Goal: Information Seeking & Learning: Check status

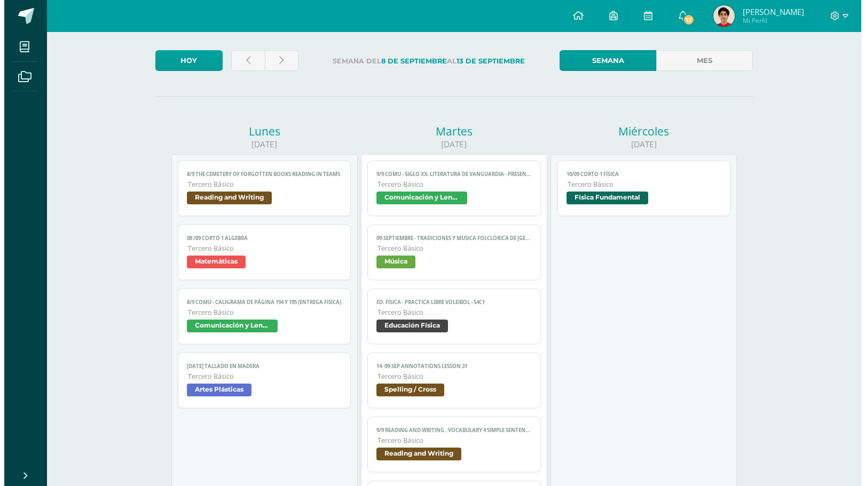
scroll to position [53, 0]
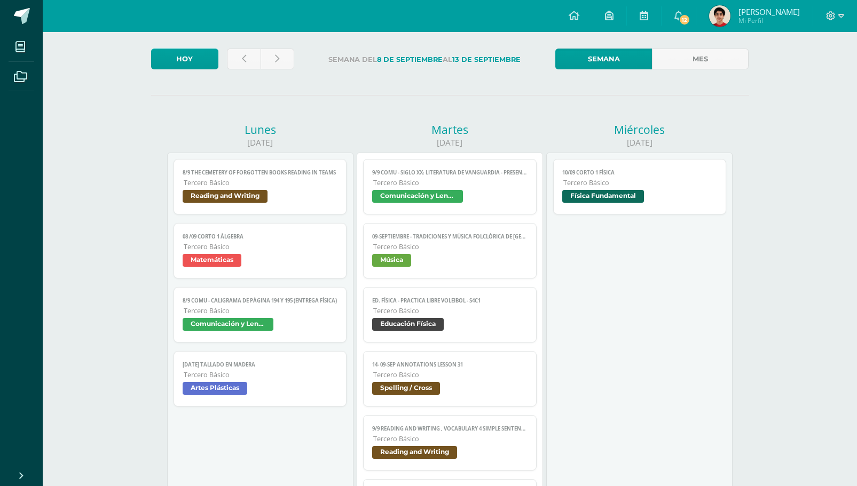
click at [490, 157] on div "9/9 COMU - Siglo XX: Literatura de Vanguardia - presentación Comunicación y Len…" at bounding box center [450, 347] width 186 height 389
click at [467, 213] on link "9/9 COMU - Siglo XX: Literatura de Vanguardia - presentación Tercero Básico Com…" at bounding box center [449, 187] width 173 height 56
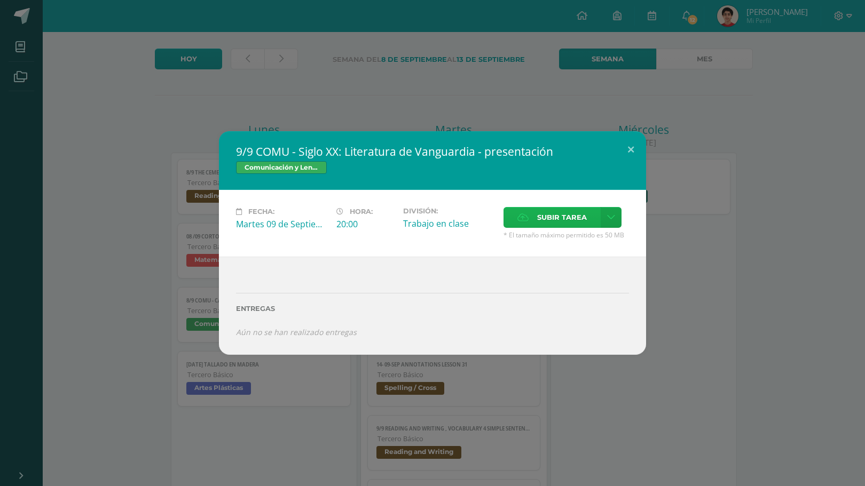
click at [538, 227] on span "Subir tarea" at bounding box center [562, 218] width 50 height 20
click at [0, 0] on input "Subir tarea" at bounding box center [0, 0] width 0 height 0
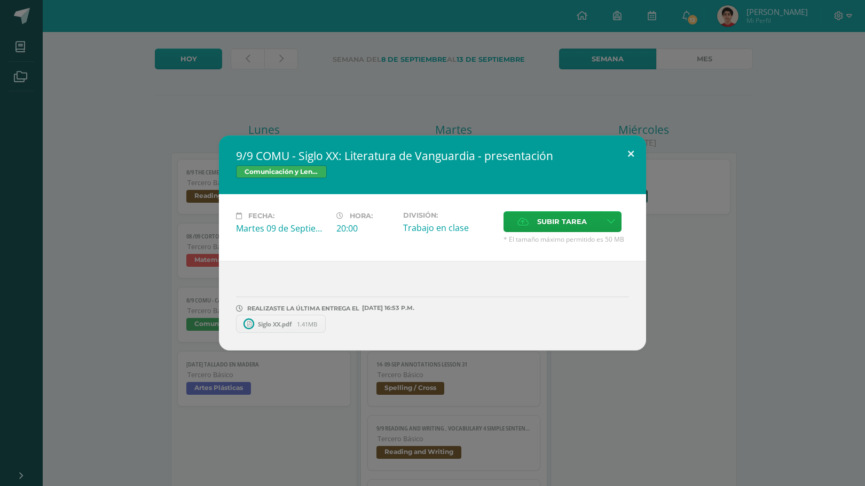
click at [626, 144] on button at bounding box center [631, 154] width 30 height 36
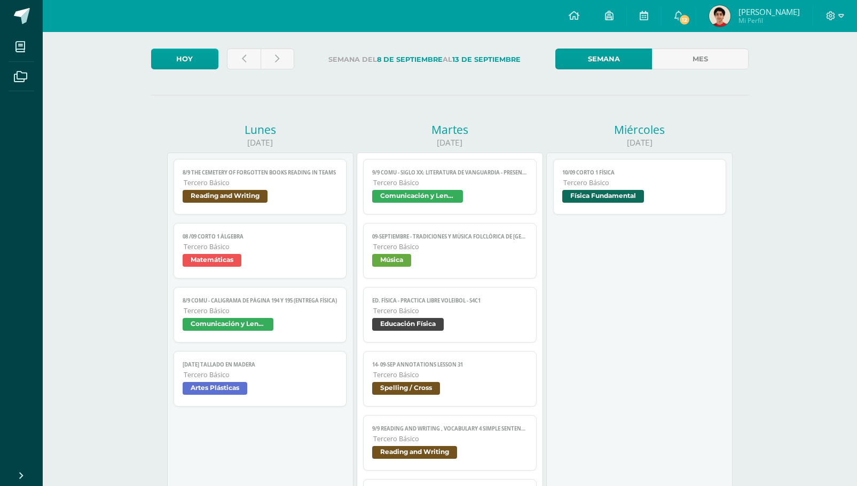
click at [475, 193] on span "Comunicación y Lenguaje" at bounding box center [449, 197] width 155 height 15
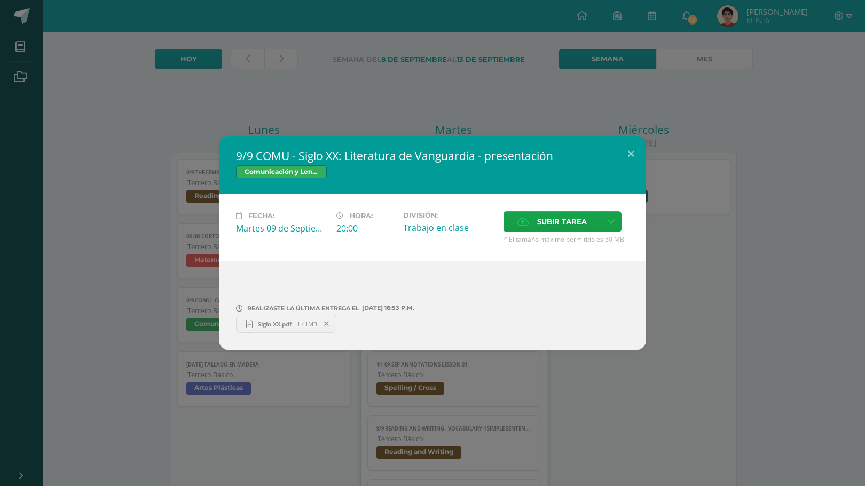
click at [751, 256] on div "9/9 COMU - Siglo XX: Literatura de Vanguardia - presentación Comunicación y Len…" at bounding box center [432, 243] width 856 height 215
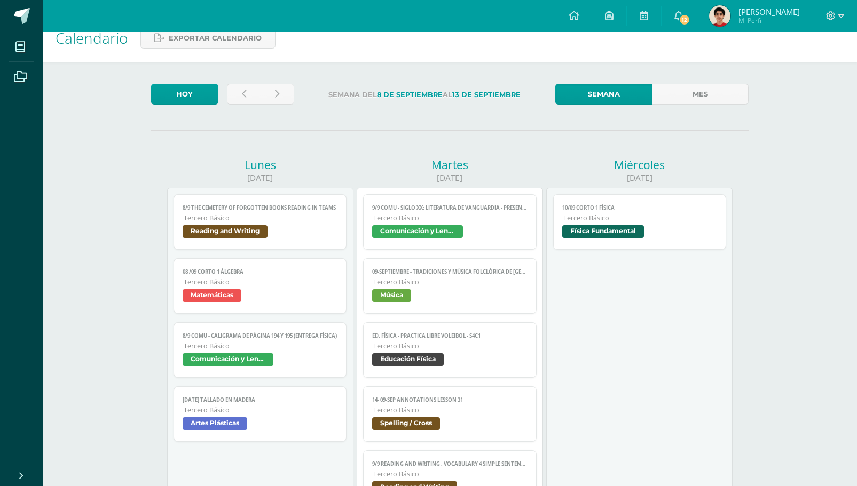
scroll to position [0, 0]
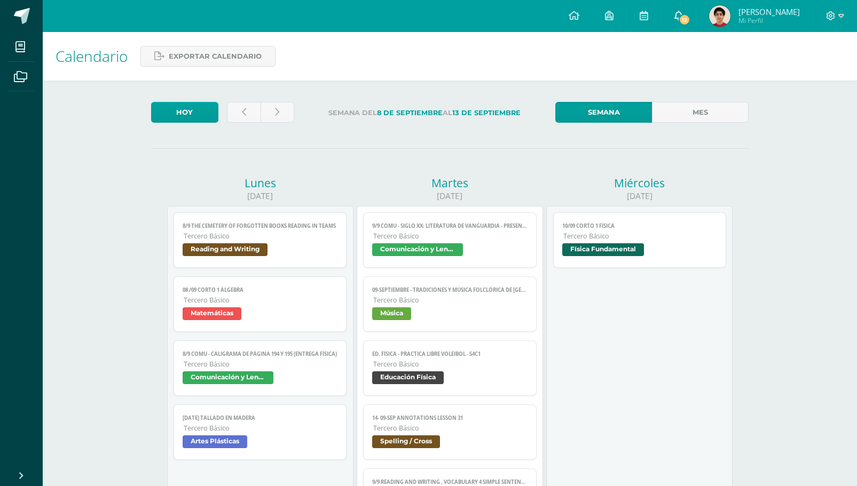
click at [690, 22] on span "12" at bounding box center [685, 20] width 12 height 12
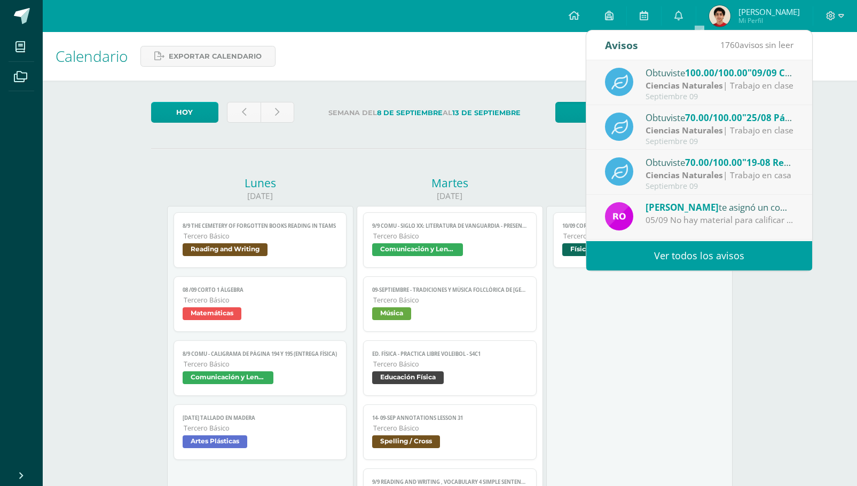
click at [695, 78] on span "100.00/100.00" at bounding box center [716, 73] width 62 height 12
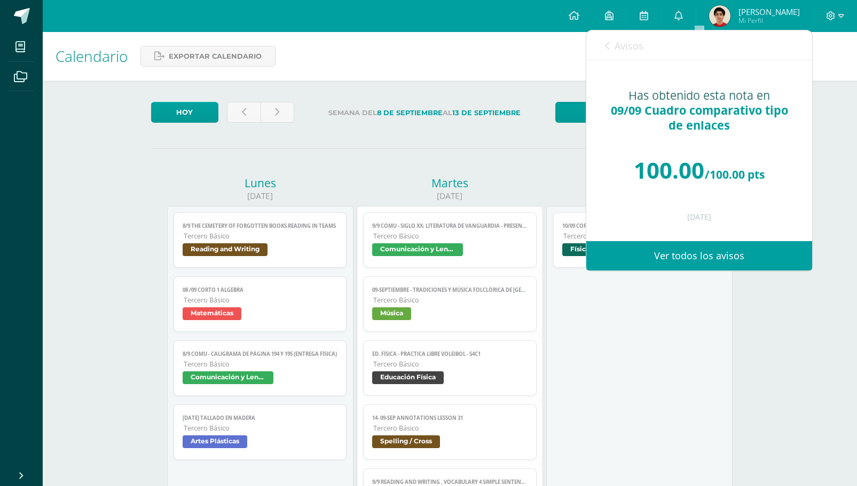
click at [615, 45] on span "Avisos" at bounding box center [628, 46] width 29 height 13
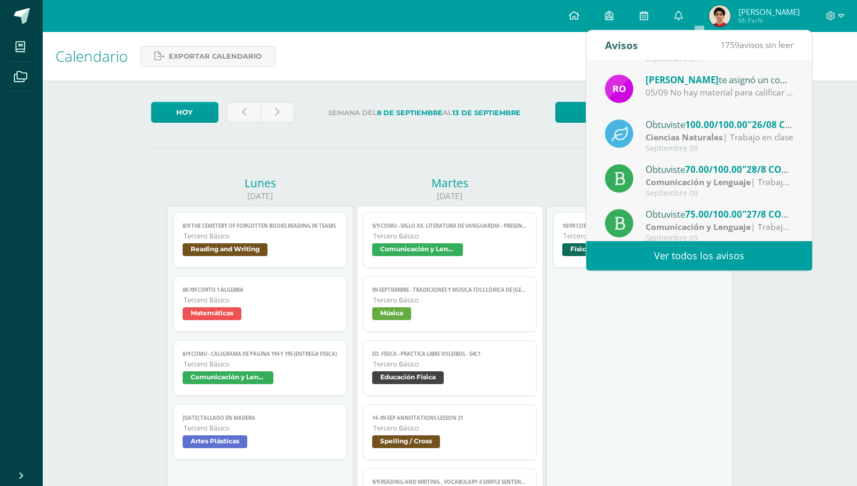
scroll to position [149, 0]
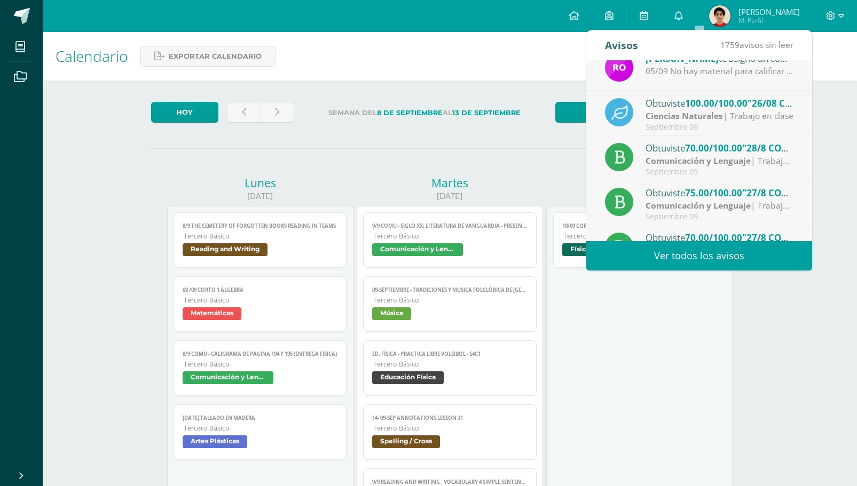
click at [651, 149] on div "Obtuviste 70.00/100.00 "28/8 COMU - Tipos de discurso y su estructura" en Comun…" at bounding box center [719, 148] width 148 height 14
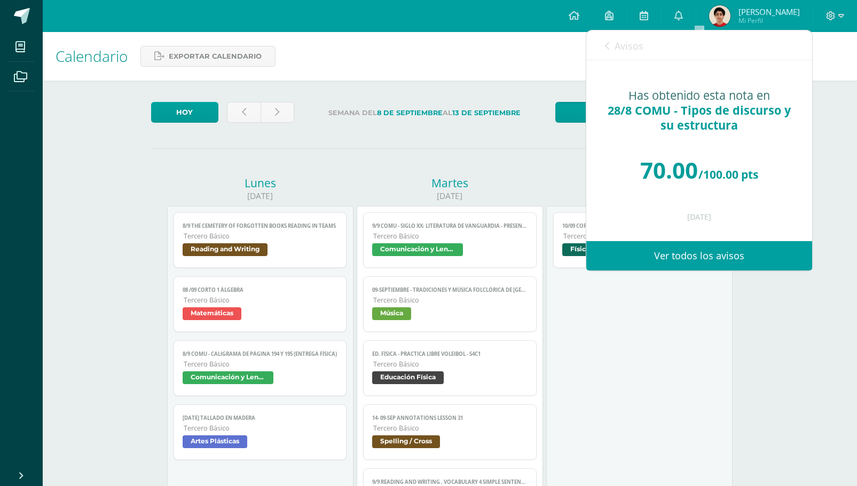
click at [621, 54] on link "Avisos" at bounding box center [624, 45] width 38 height 30
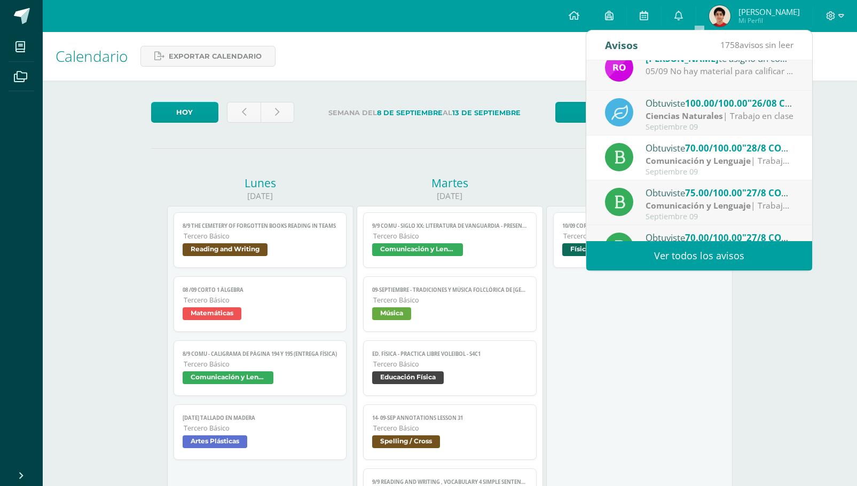
scroll to position [178, 0]
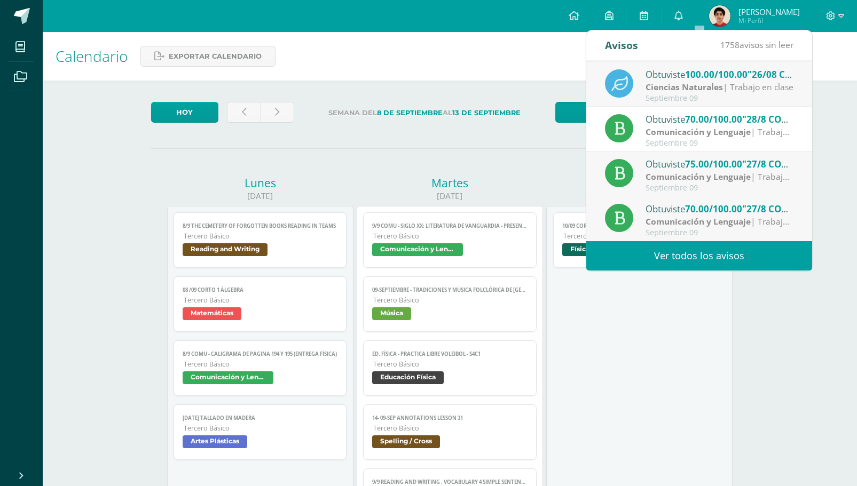
click at [662, 177] on strong "Comunicación y Lenguaje" at bounding box center [697, 177] width 105 height 12
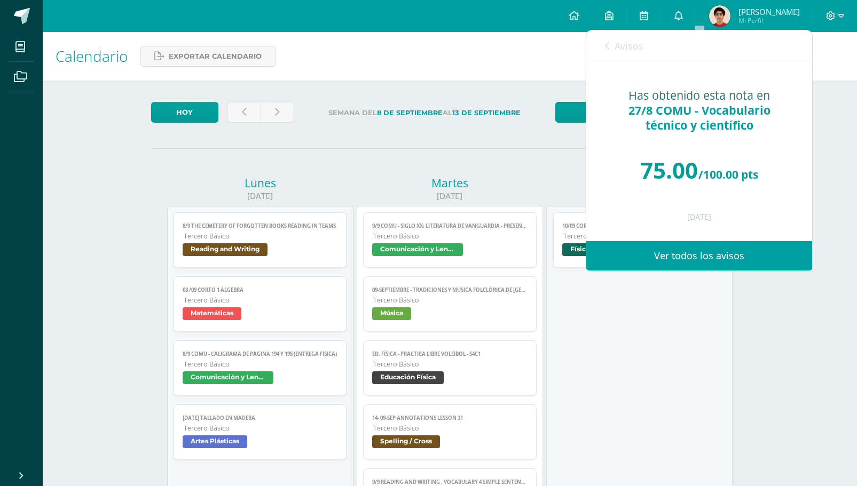
click at [635, 54] on link "Avisos" at bounding box center [624, 45] width 38 height 30
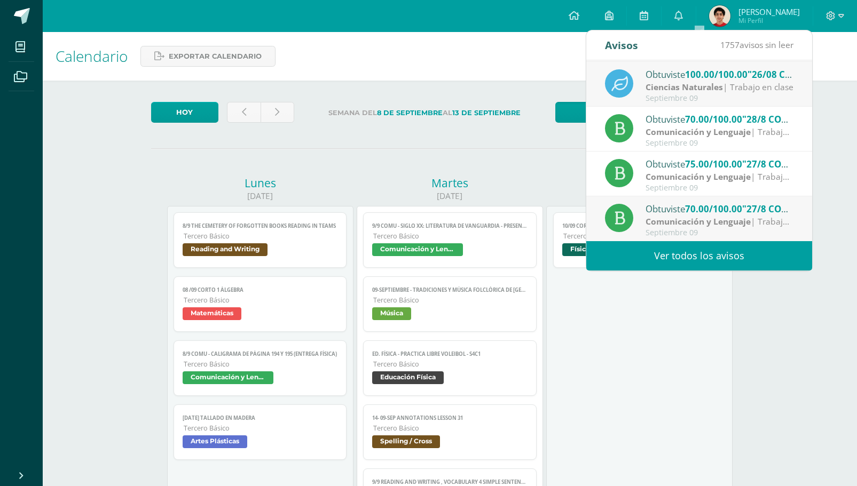
click at [637, 212] on div "Obtuviste 70.00/100.00 "27/8 COMU - Errores gramaticales 178 y 179 - cuaderno" …" at bounding box center [699, 219] width 188 height 35
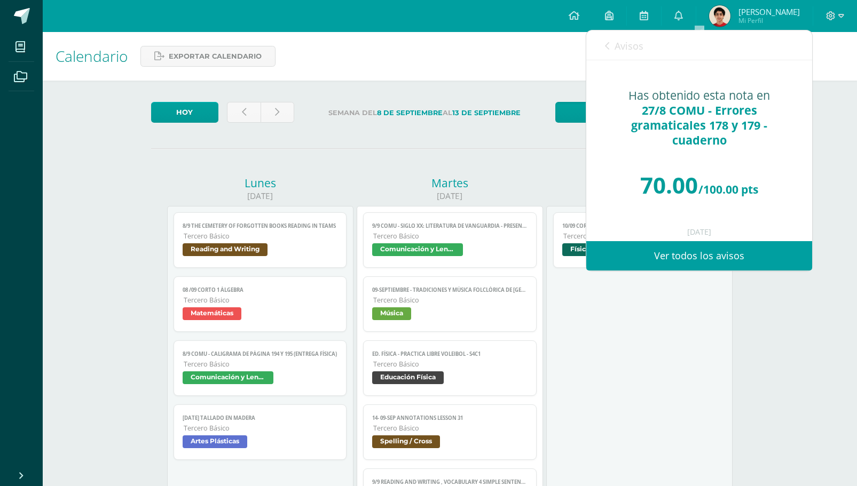
click at [621, 46] on span "Avisos" at bounding box center [628, 46] width 29 height 13
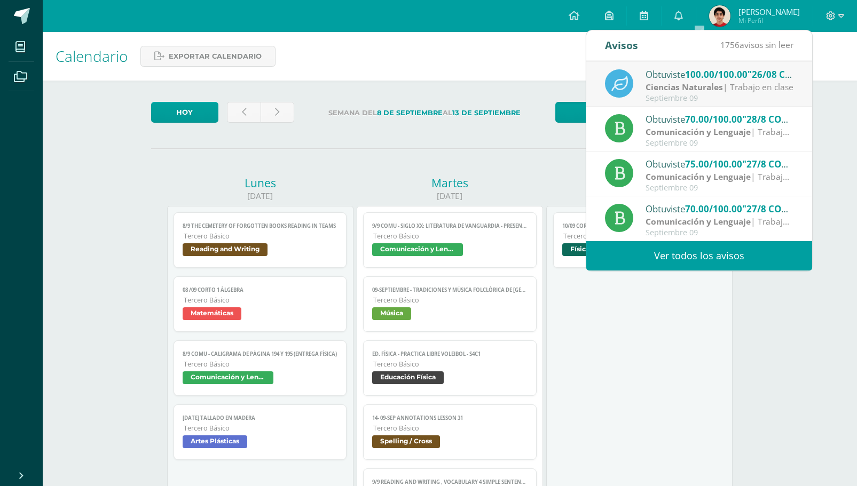
click at [681, 259] on link "Ver todos los avisos" at bounding box center [699, 255] width 226 height 29
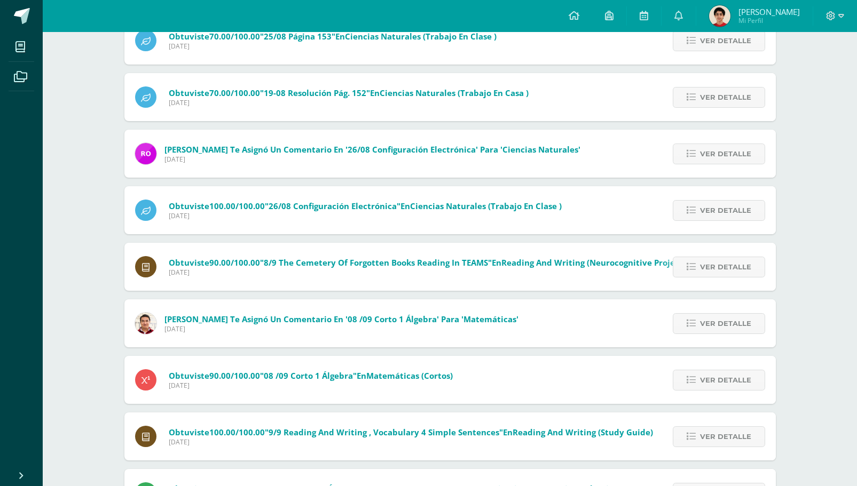
scroll to position [148, 0]
click at [706, 322] on span "Ver detalle" at bounding box center [725, 323] width 51 height 20
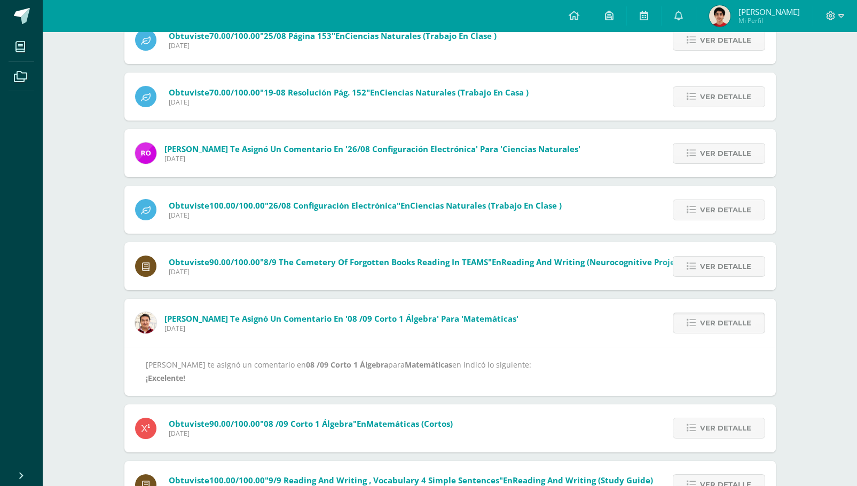
click at [706, 322] on span "Ver detalle" at bounding box center [725, 323] width 51 height 20
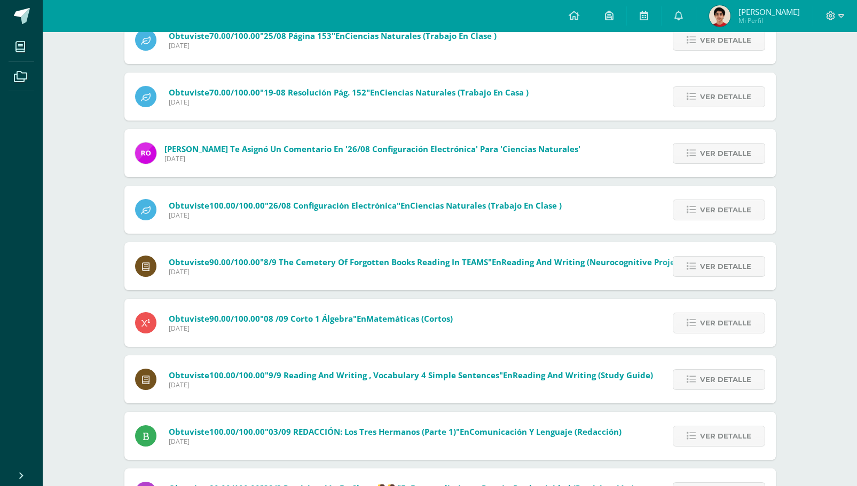
click at [706, 322] on div "Obtuviste 70.00/100.00 "25/08 Página 153" en Ciencias Naturales (Trabajo en cla…" at bounding box center [449, 284] width 651 height 537
click at [706, 322] on span "Ver detalle" at bounding box center [725, 323] width 51 height 20
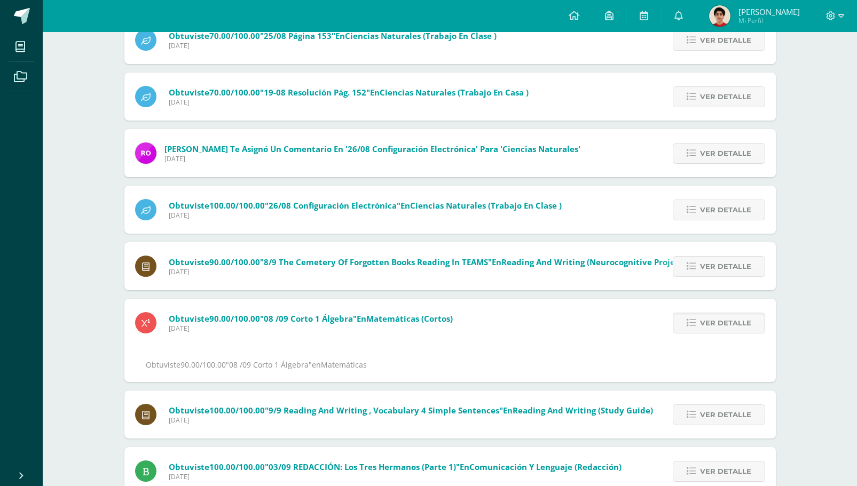
click at [706, 322] on span "Ver detalle" at bounding box center [725, 323] width 51 height 20
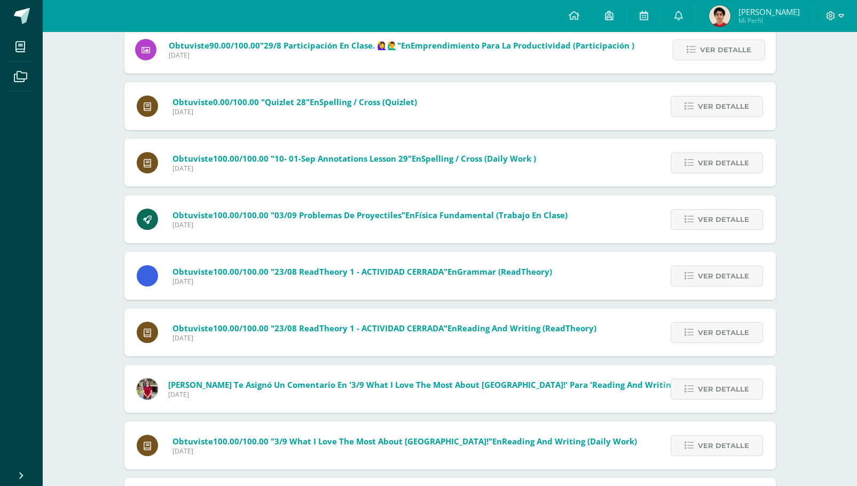
scroll to position [537, 0]
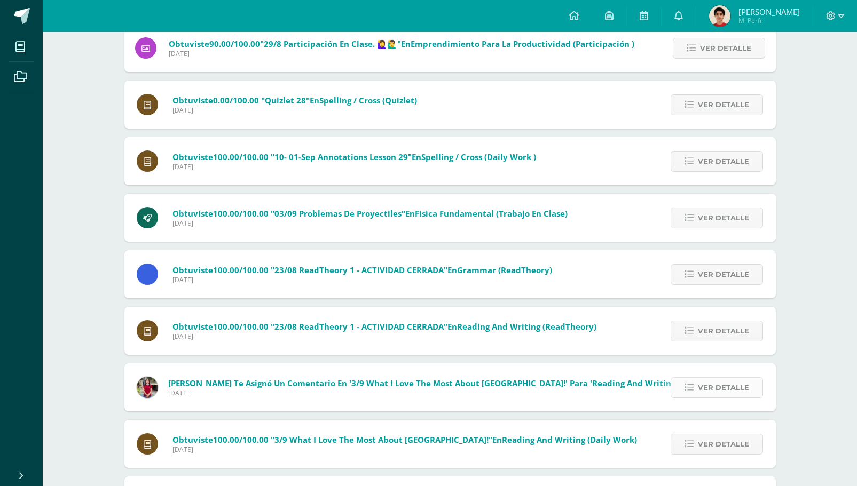
click at [693, 388] on icon at bounding box center [688, 387] width 9 height 9
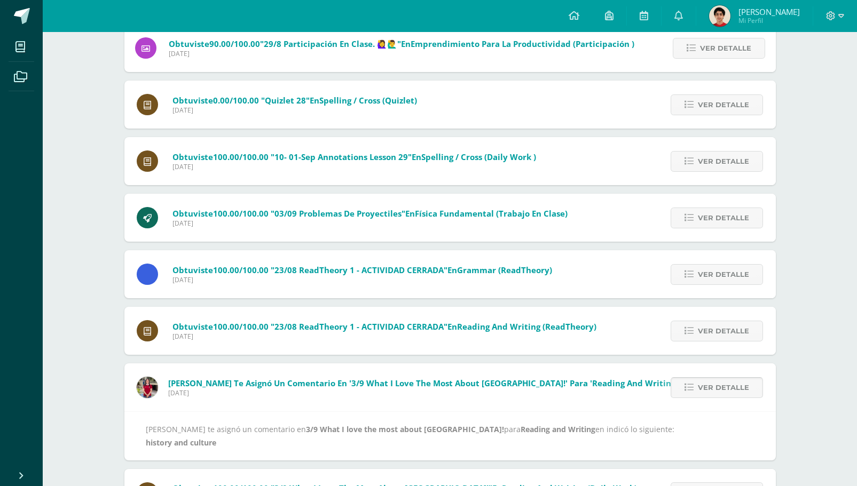
click at [693, 388] on icon at bounding box center [688, 387] width 9 height 9
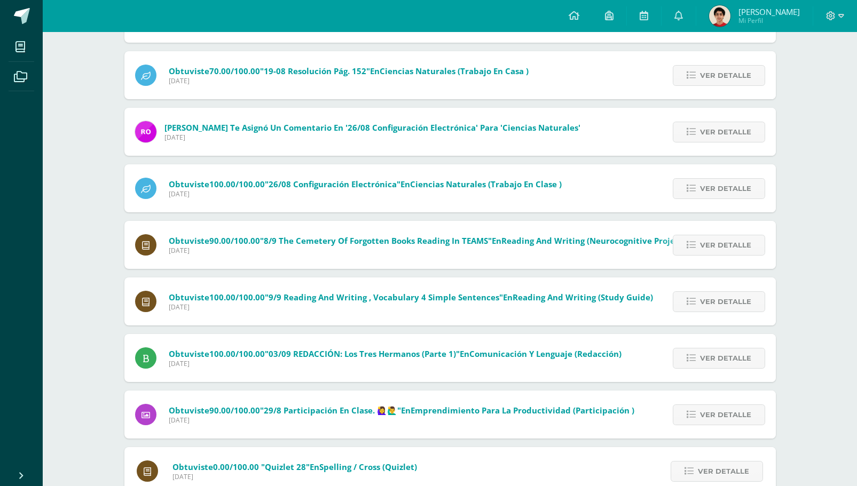
scroll to position [0, 0]
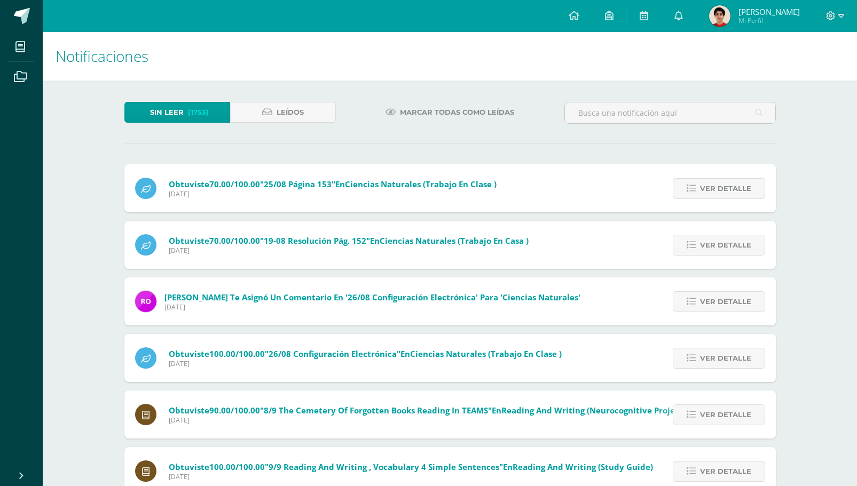
click at [730, 13] on img at bounding box center [719, 15] width 21 height 21
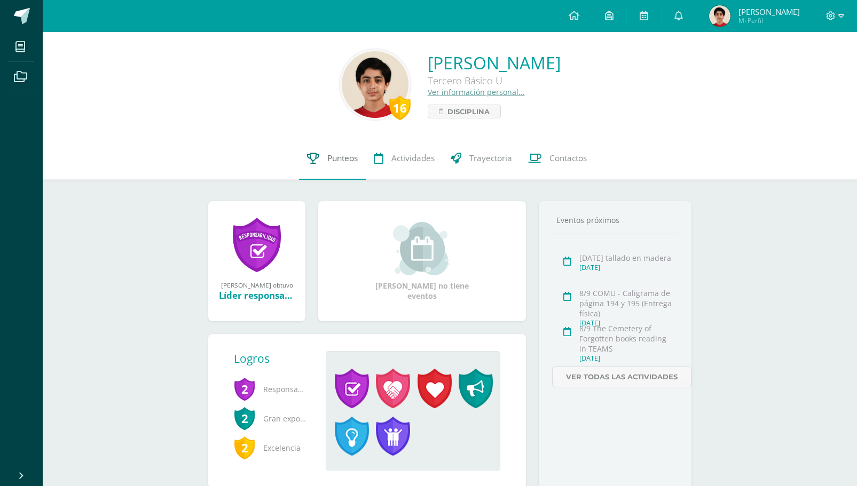
click at [334, 160] on span "Punteos" at bounding box center [342, 158] width 30 height 11
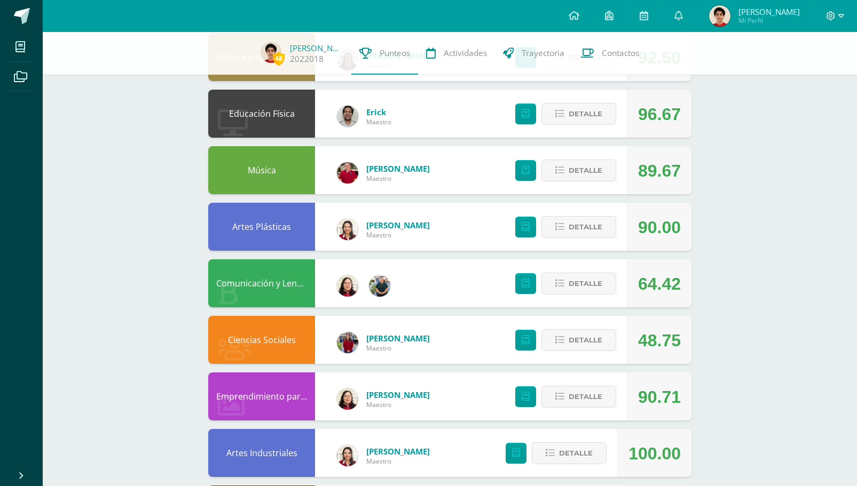
scroll to position [257, 0]
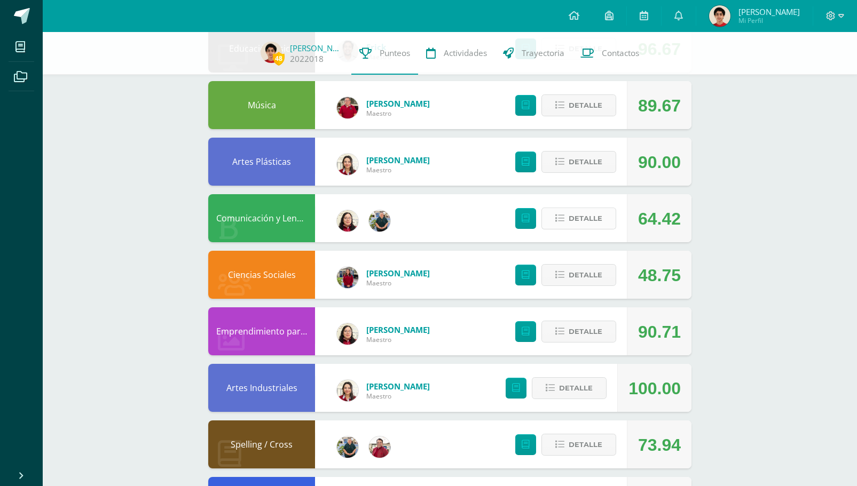
click at [589, 215] on span "Detalle" at bounding box center [586, 219] width 34 height 20
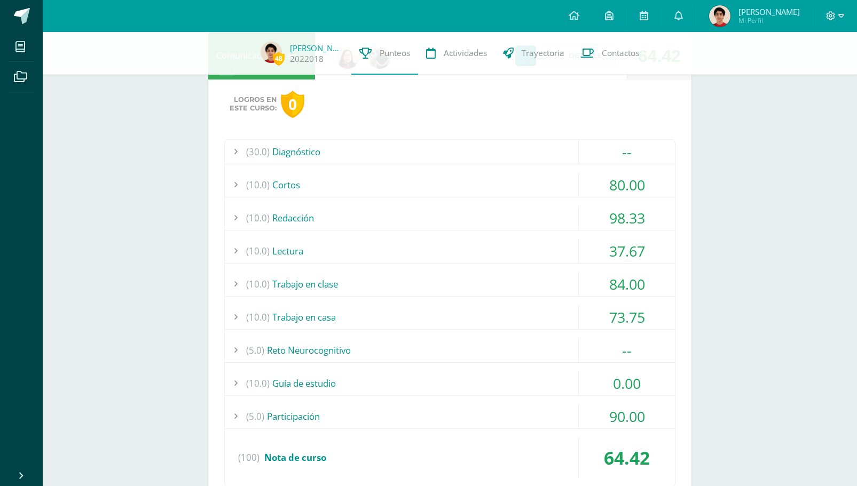
scroll to position [436, 0]
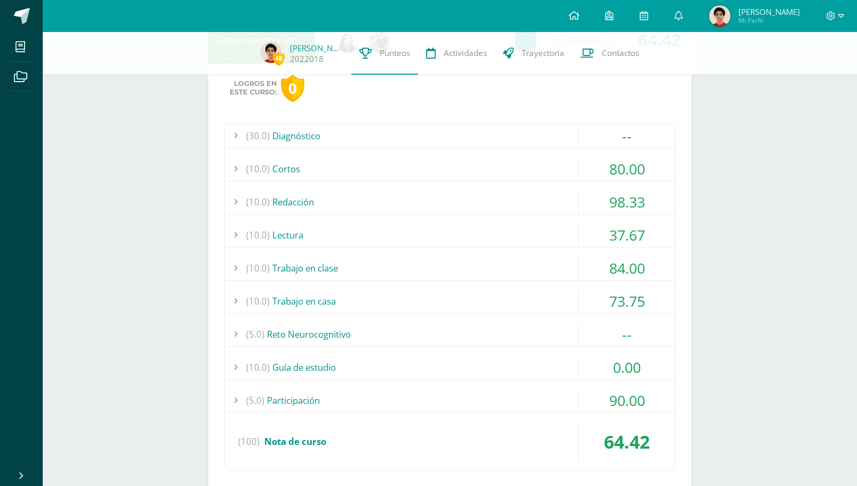
click at [529, 248] on div "(10.0) Lectura 37.67" at bounding box center [450, 235] width 450 height 25
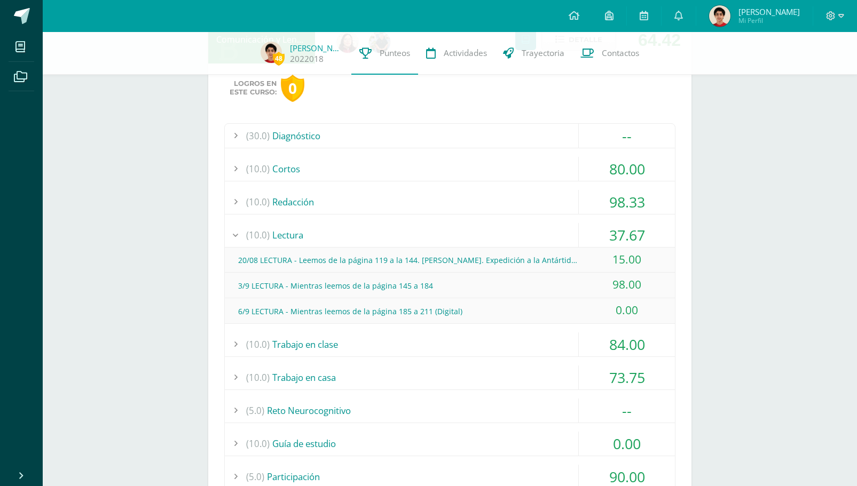
click at [543, 236] on div "(10.0) Lectura" at bounding box center [450, 235] width 450 height 24
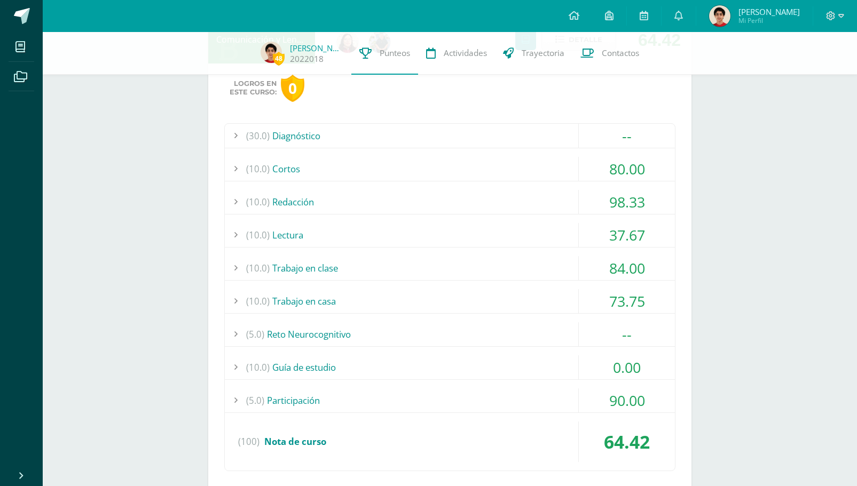
click at [564, 200] on div "(10.0) Redacción" at bounding box center [450, 202] width 450 height 24
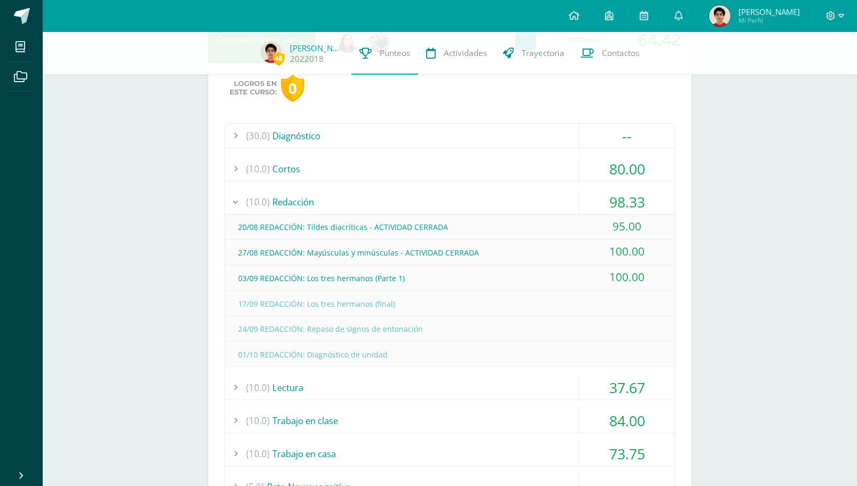
click at [564, 200] on div "(10.0) Redacción" at bounding box center [450, 202] width 450 height 24
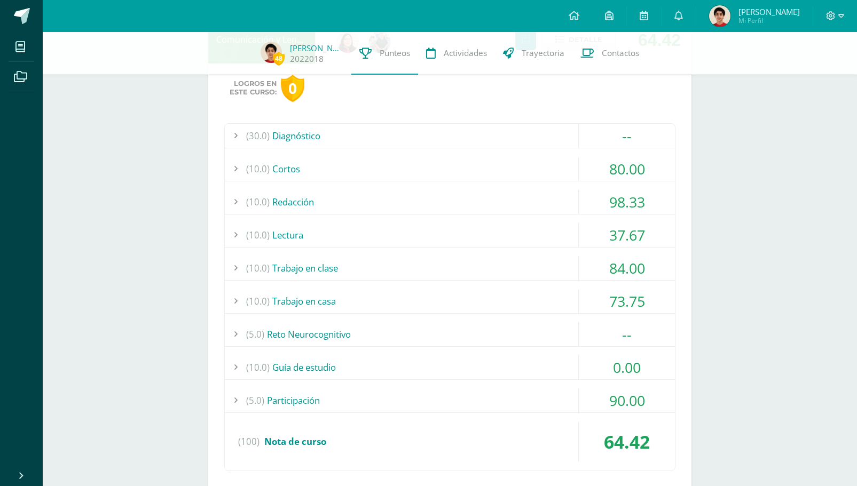
click at [571, 160] on div "(10.0) Cortos" at bounding box center [450, 169] width 450 height 24
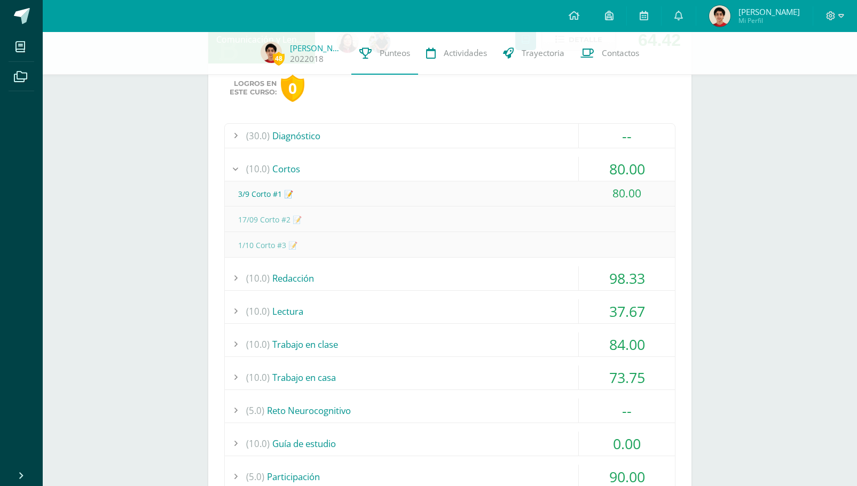
click at [571, 160] on div "(10.0) Cortos" at bounding box center [450, 169] width 450 height 24
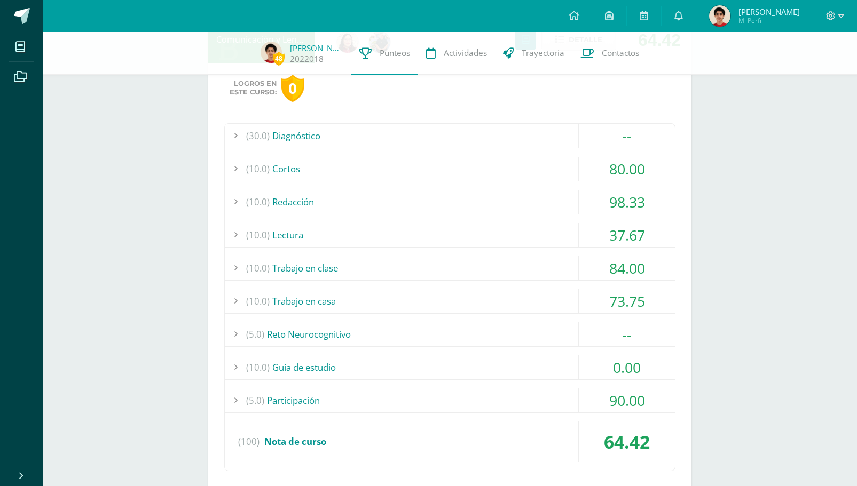
click at [495, 365] on div "(10.0) Guía de estudio" at bounding box center [450, 368] width 450 height 24
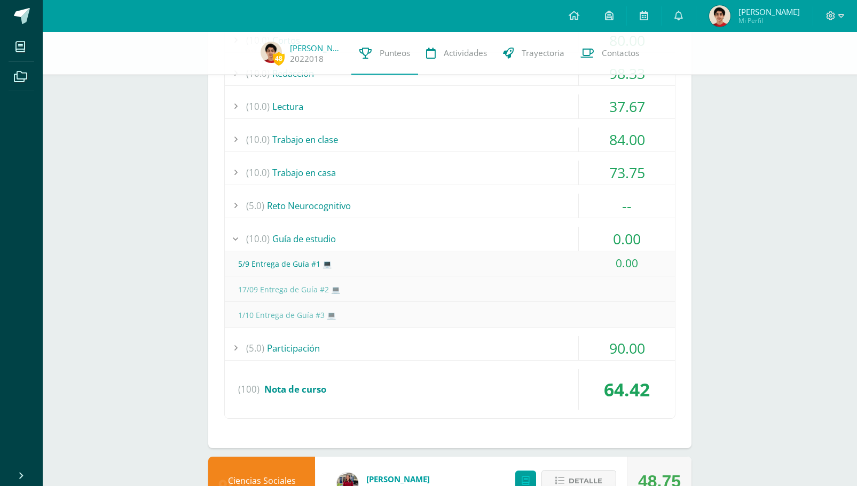
scroll to position [578, 0]
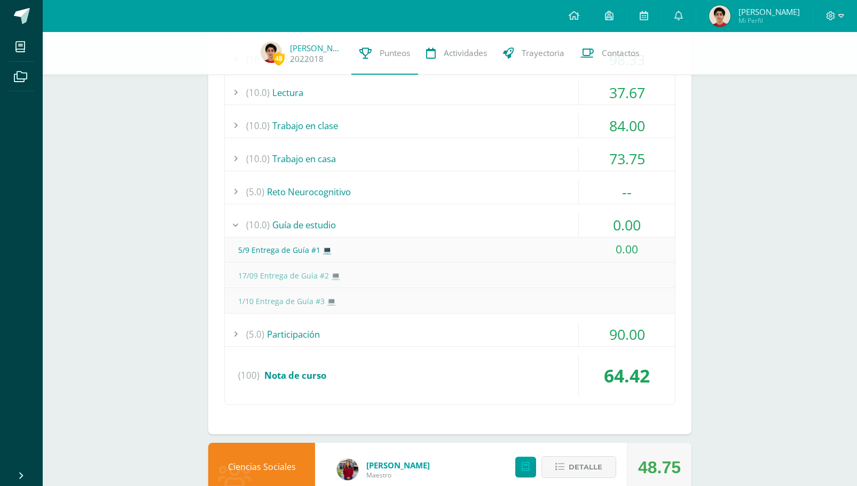
click at [421, 332] on div "(5.0) Participación" at bounding box center [450, 334] width 450 height 24
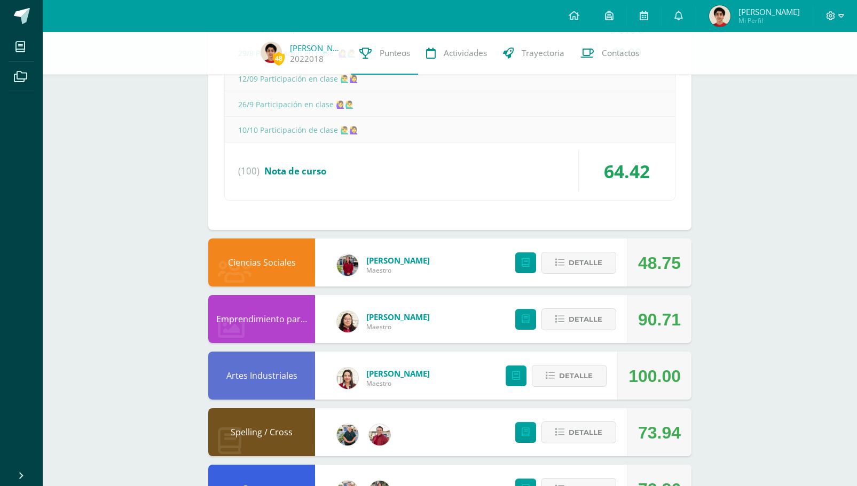
scroll to position [814, 0]
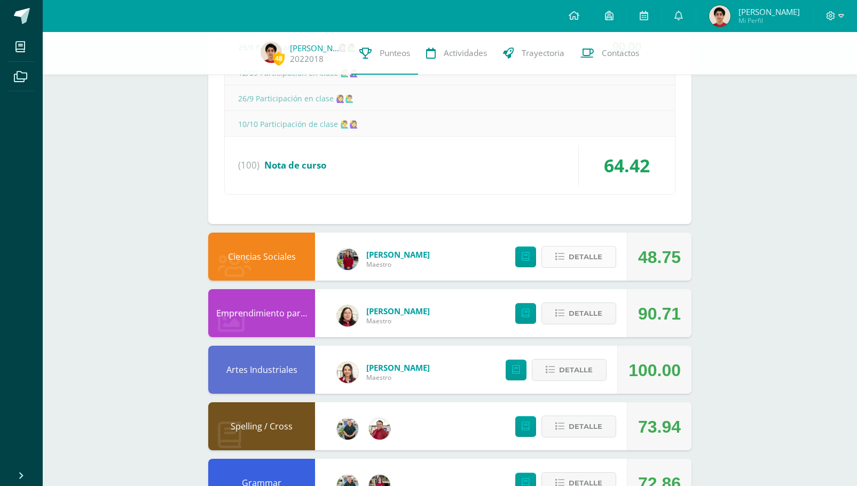
click at [579, 247] on button "Detalle" at bounding box center [578, 257] width 75 height 22
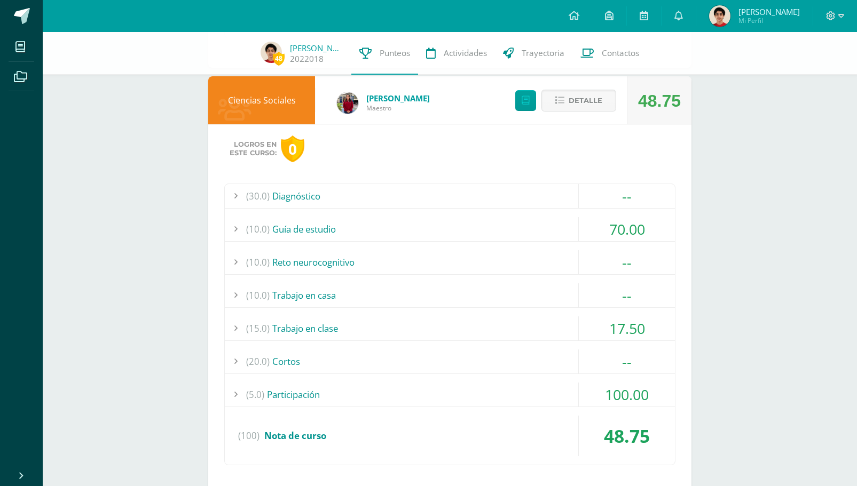
scroll to position [971, 0]
click at [401, 223] on div "(10.0) Guía de estudio" at bounding box center [450, 229] width 450 height 24
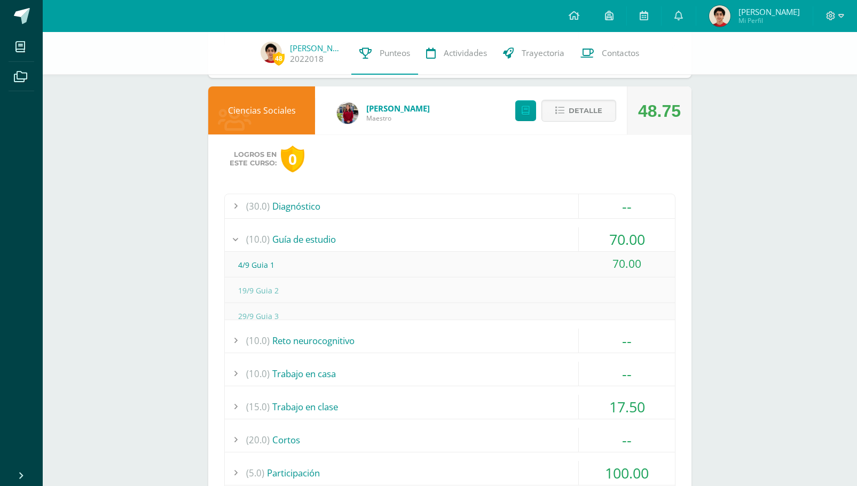
scroll to position [869, 0]
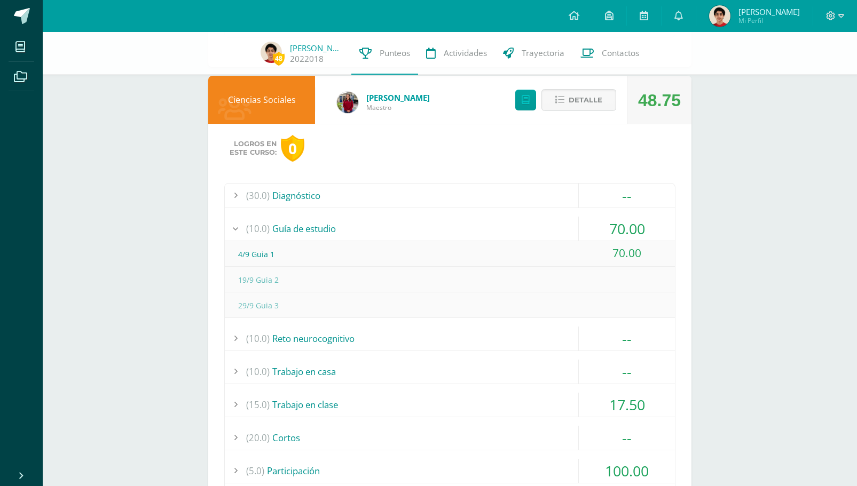
click at [401, 223] on div "(10.0) Guía de estudio" at bounding box center [450, 229] width 450 height 24
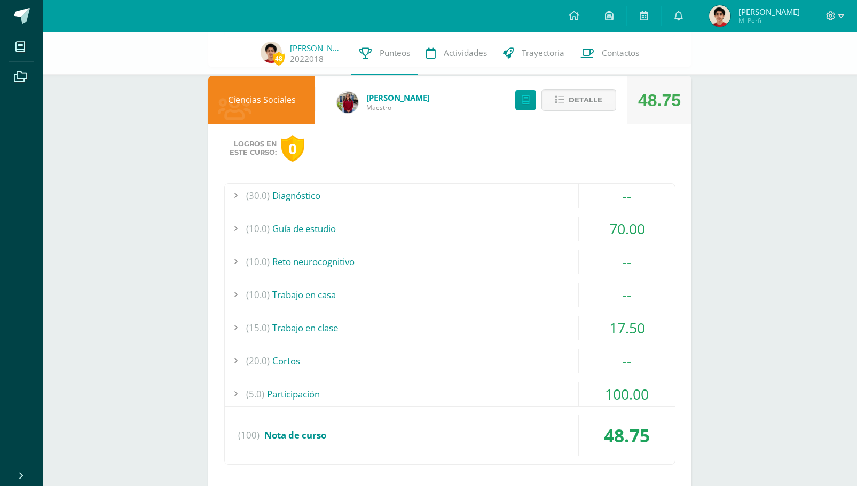
click at [398, 325] on div "(15.0) Trabajo en clase" at bounding box center [450, 328] width 450 height 24
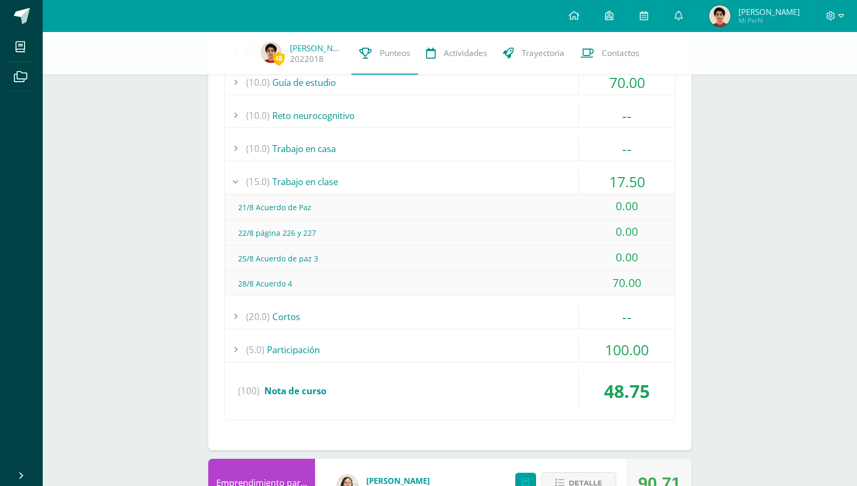
scroll to position [1016, 0]
drag, startPoint x: 333, startPoint y: 249, endPoint x: 239, endPoint y: 206, distance: 102.9
click at [239, 206] on div "21/8 Acuerdo de Paz 0.00 22/8 página 226 y 227" at bounding box center [450, 244] width 450 height 101
click at [332, 180] on div "(15.0) Trabajo en clase" at bounding box center [450, 181] width 450 height 24
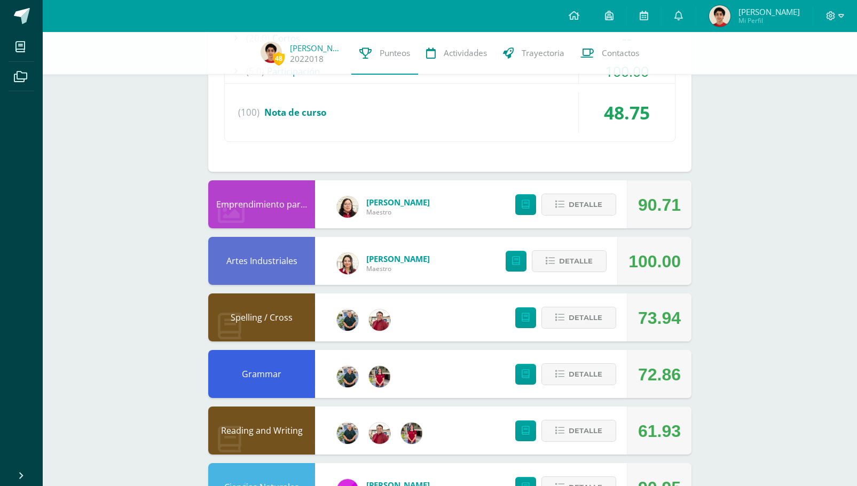
scroll to position [1193, 0]
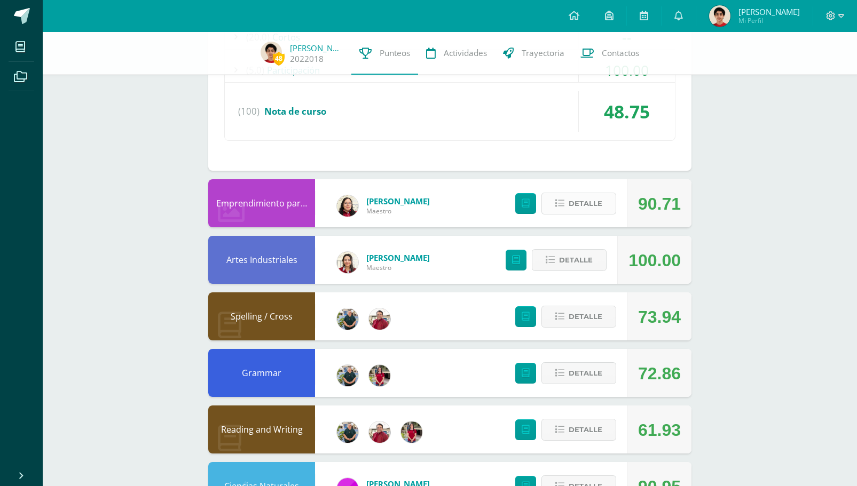
click at [589, 195] on span "Detalle" at bounding box center [586, 204] width 34 height 20
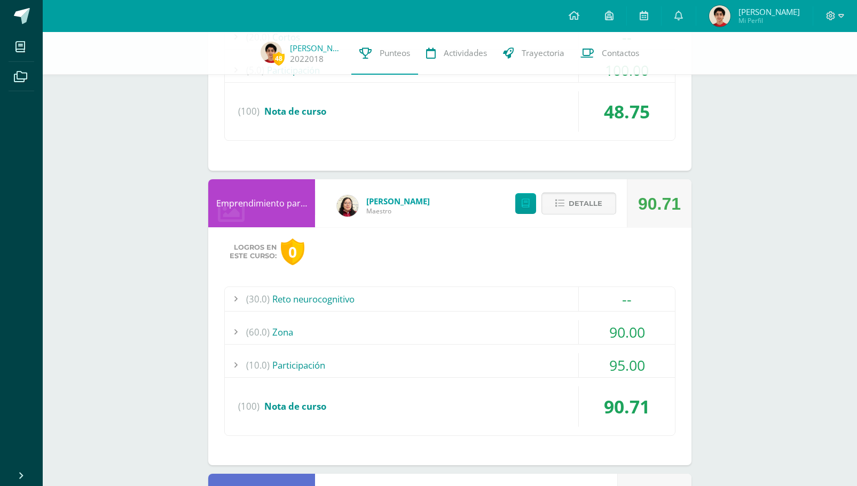
click at [589, 195] on span "Detalle" at bounding box center [586, 204] width 34 height 20
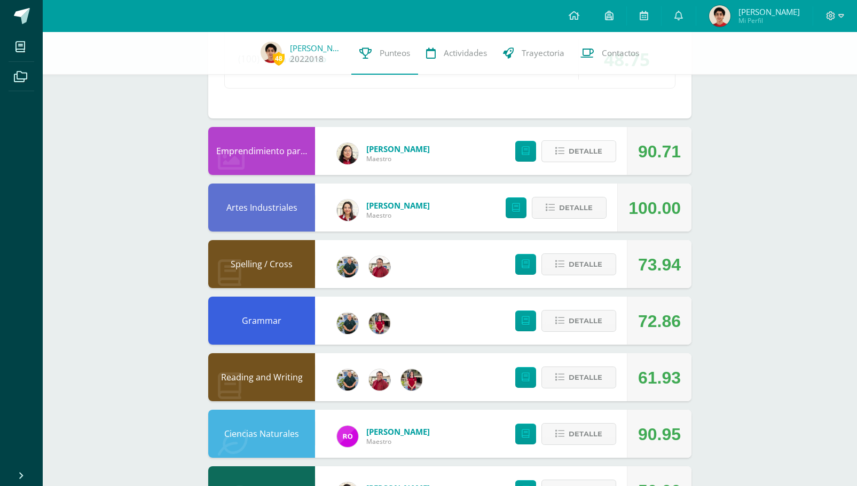
scroll to position [1308, 0]
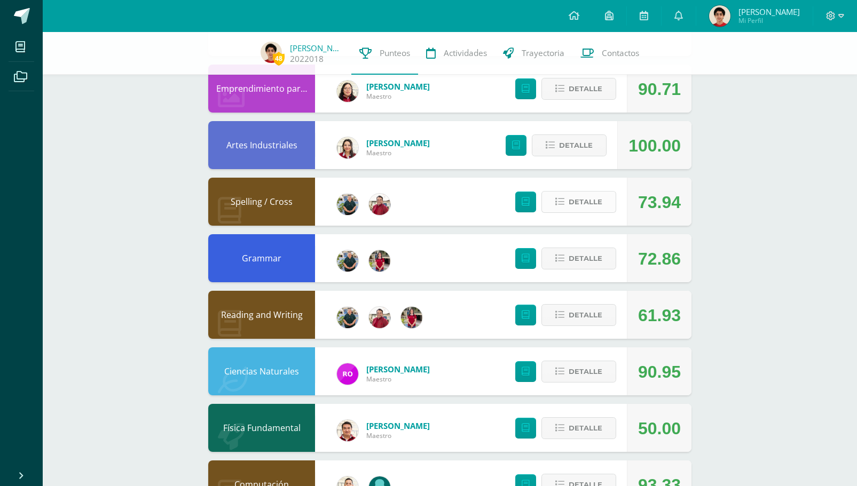
click at [588, 207] on span "Detalle" at bounding box center [586, 202] width 34 height 20
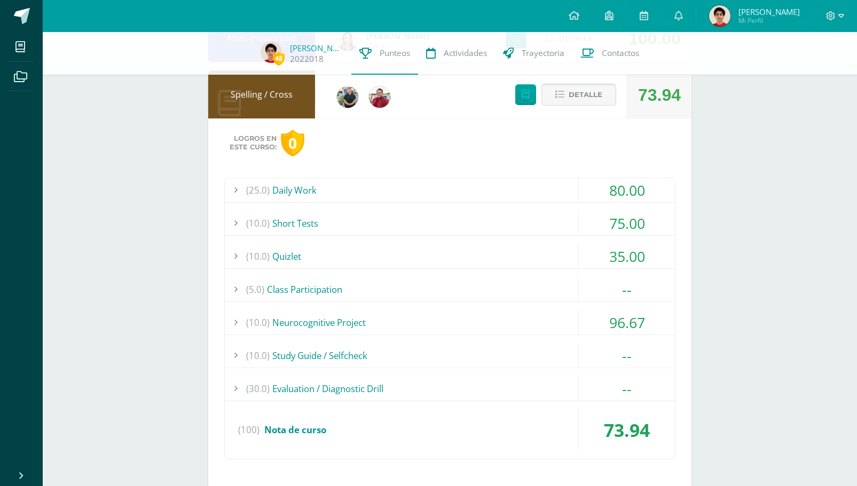
scroll to position [1416, 0]
click at [518, 221] on div "(10.0) Short Tests" at bounding box center [450, 223] width 450 height 24
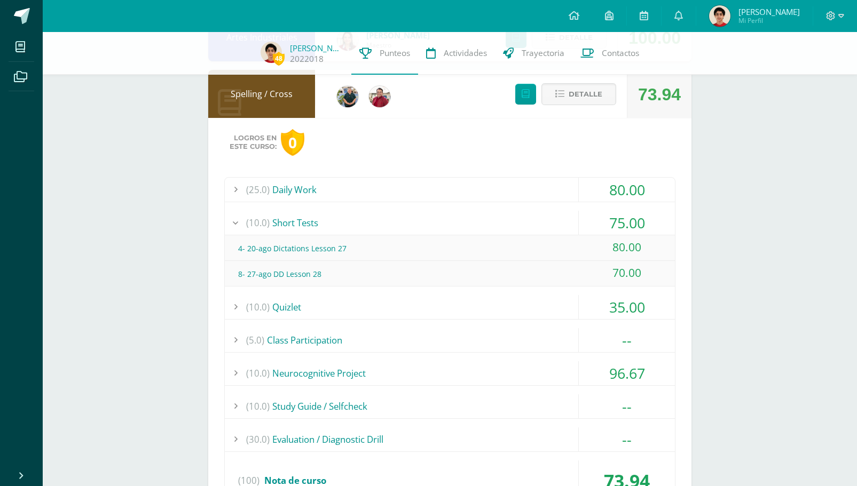
click at [518, 221] on div "(10.0) Short Tests" at bounding box center [450, 223] width 450 height 24
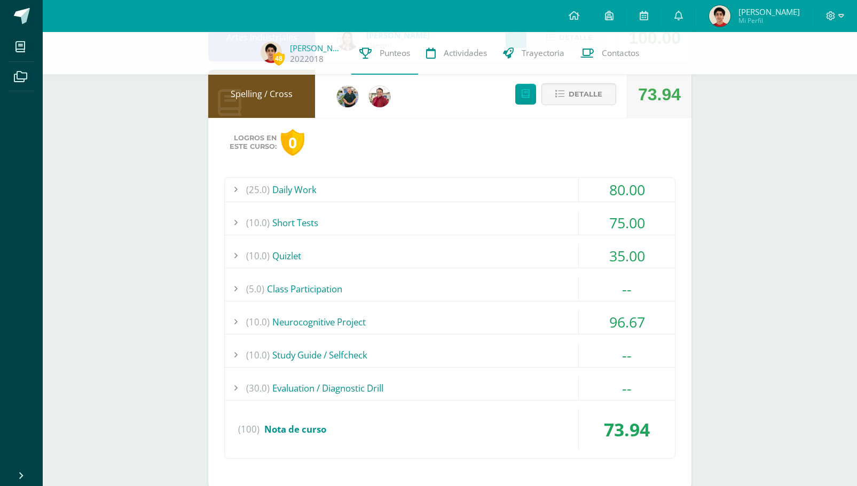
click at [493, 226] on div "(10.0) Short Tests" at bounding box center [450, 223] width 450 height 24
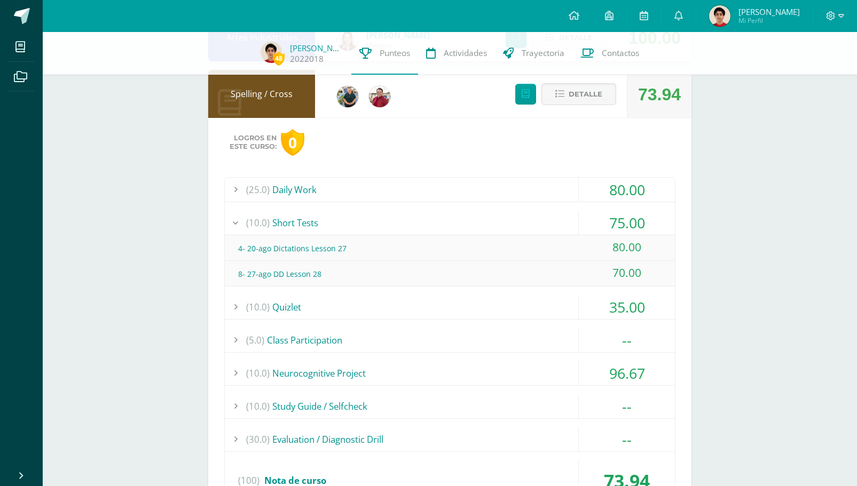
click at [493, 226] on div "(10.0) Short Tests" at bounding box center [450, 223] width 450 height 24
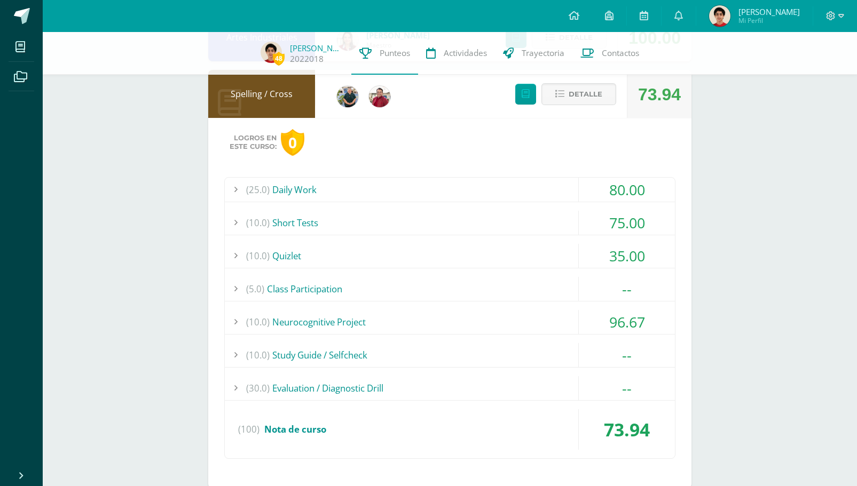
click at [527, 188] on div "(25.0) Daily Work" at bounding box center [450, 190] width 450 height 24
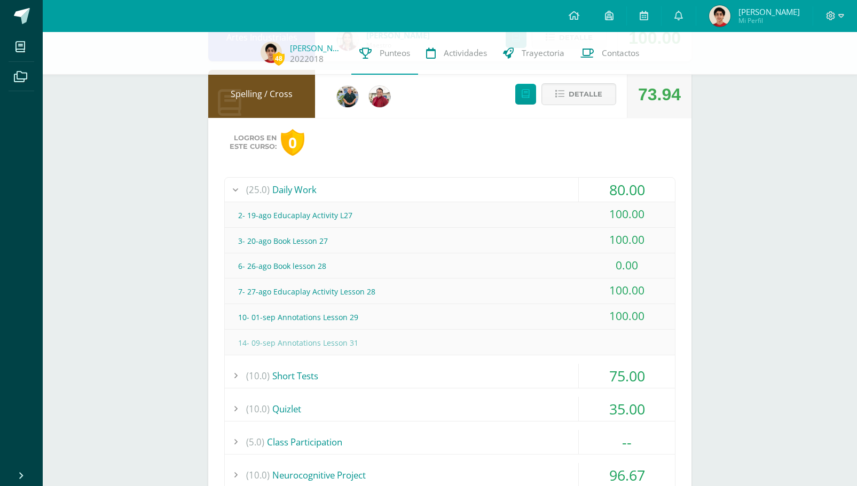
click at [527, 188] on div "(25.0) Daily Work" at bounding box center [450, 190] width 450 height 24
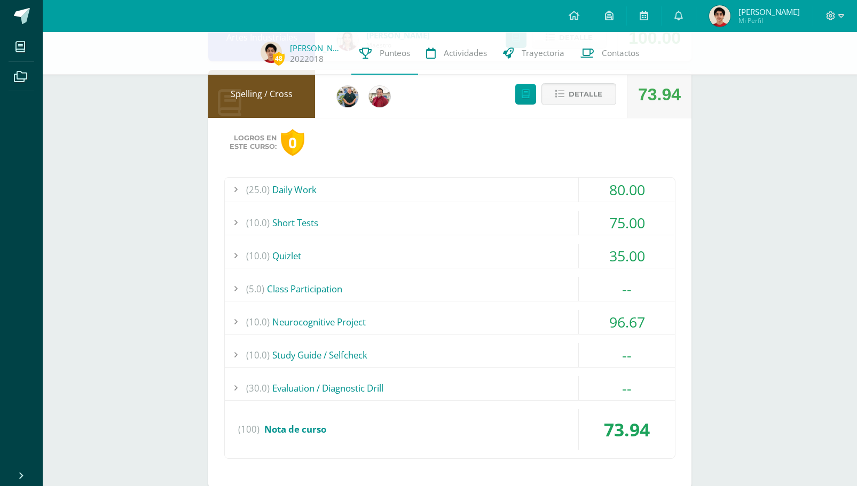
click at [527, 188] on div "(25.0) Daily Work" at bounding box center [450, 190] width 450 height 24
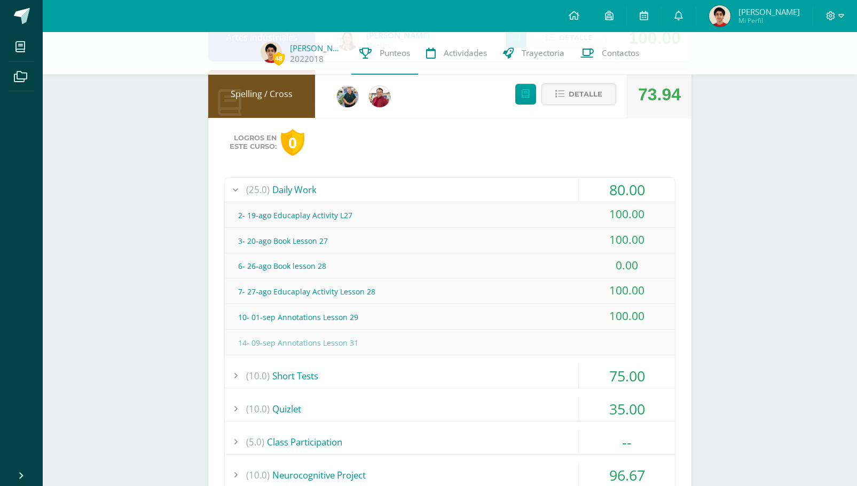
click at [527, 188] on div "(25.0) Daily Work" at bounding box center [450, 190] width 450 height 24
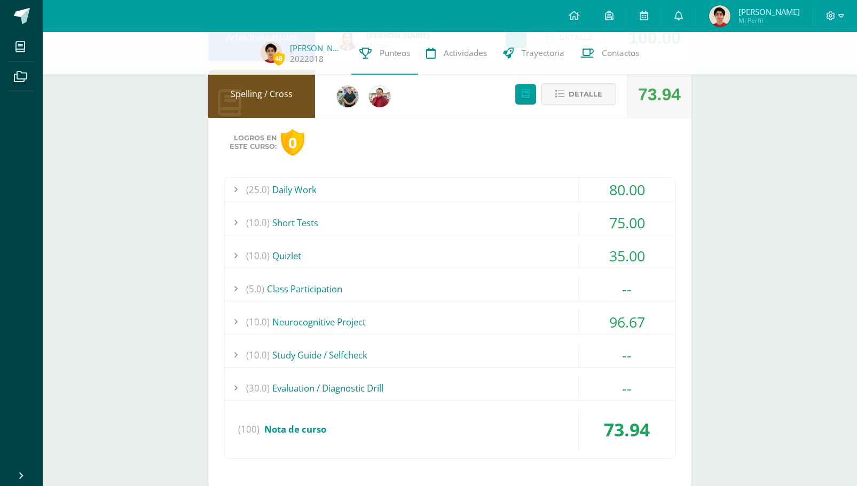
click at [504, 256] on div "(10.0) Quizlet" at bounding box center [450, 256] width 450 height 24
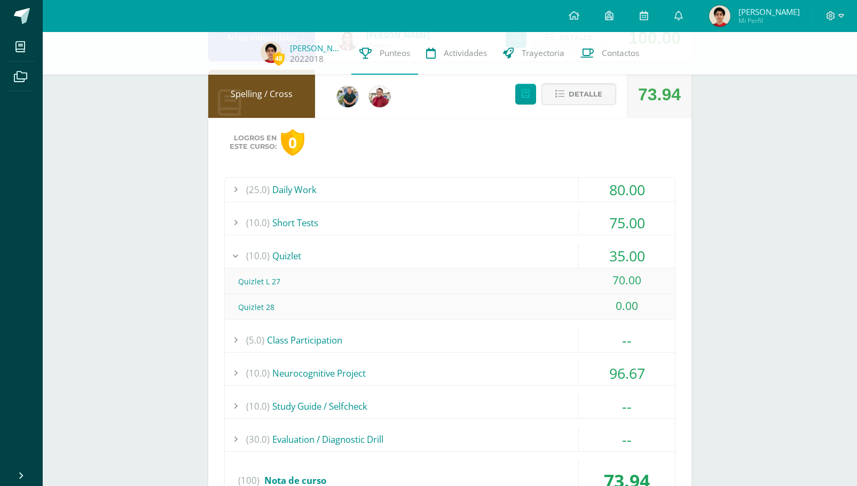
click at [504, 256] on div "(10.0) Quizlet" at bounding box center [450, 256] width 450 height 24
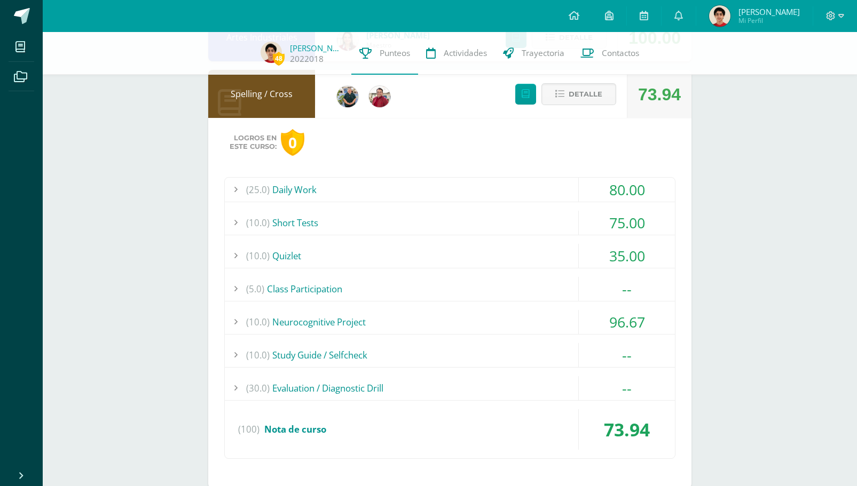
click at [516, 224] on div "(10.0) Short Tests" at bounding box center [450, 223] width 450 height 24
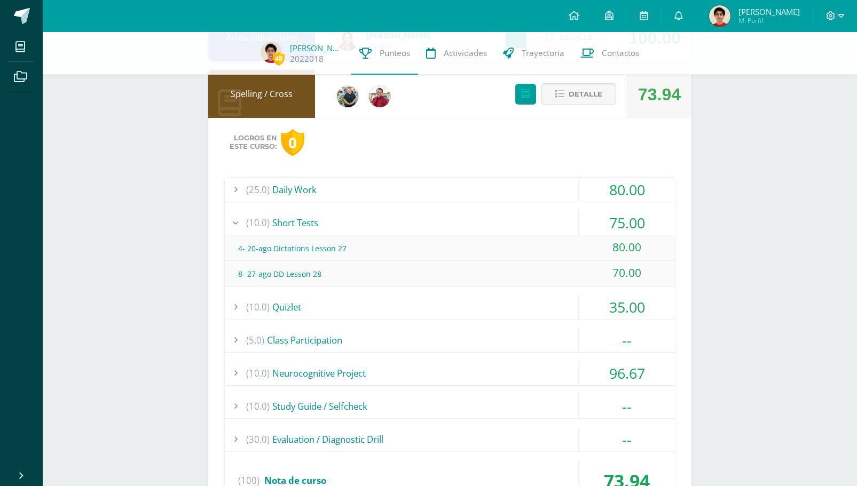
click at [516, 224] on div "(10.0) Short Tests" at bounding box center [450, 223] width 450 height 24
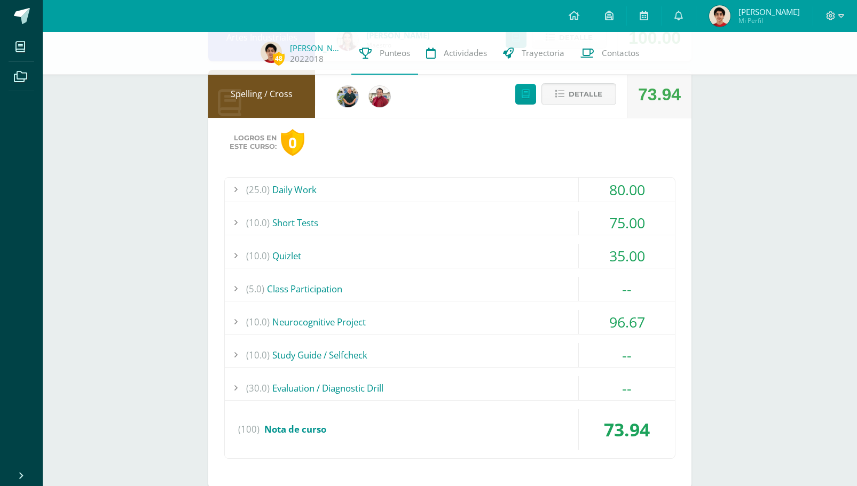
click at [482, 322] on div "(10.0) Neurocognitive Project" at bounding box center [450, 322] width 450 height 24
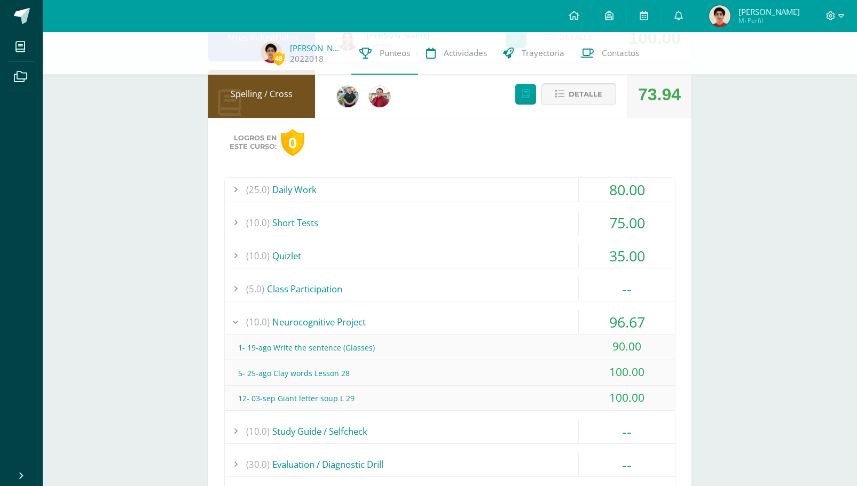
click at [482, 322] on div "(10.0) Neurocognitive Project" at bounding box center [450, 322] width 450 height 24
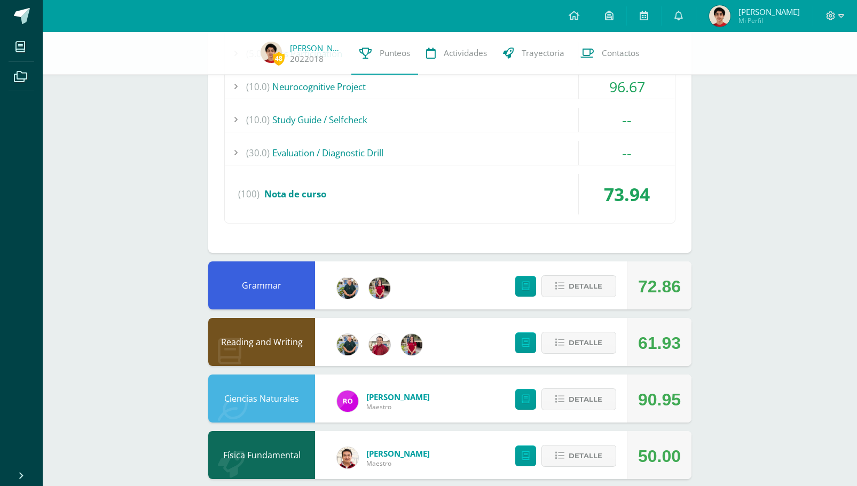
scroll to position [1701, 0]
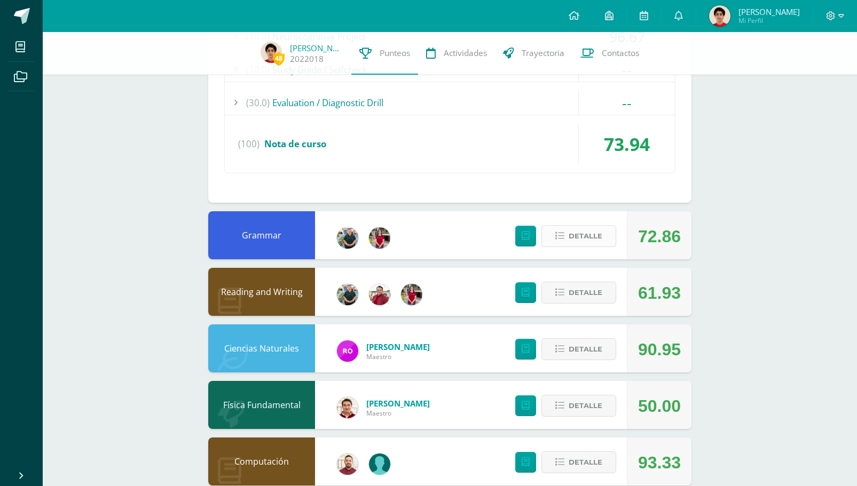
click at [567, 240] on button "Detalle" at bounding box center [578, 236] width 75 height 22
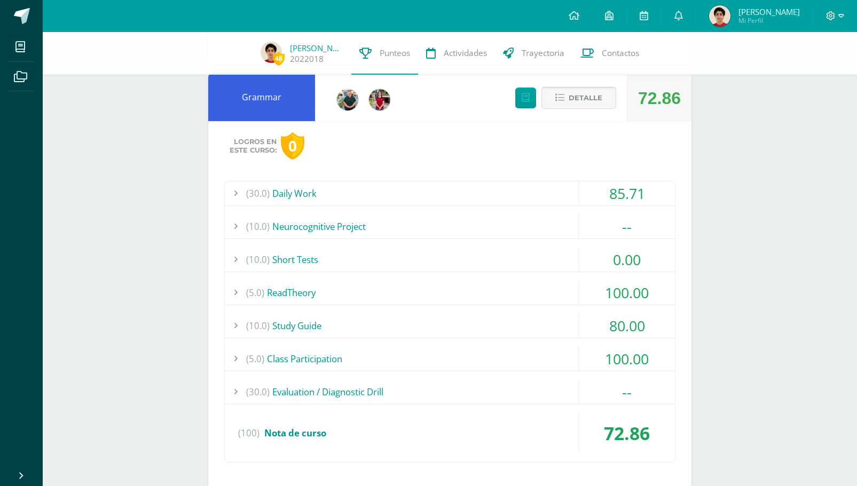
scroll to position [1840, 0]
click at [511, 251] on div "(10.0) Short Tests" at bounding box center [450, 259] width 450 height 24
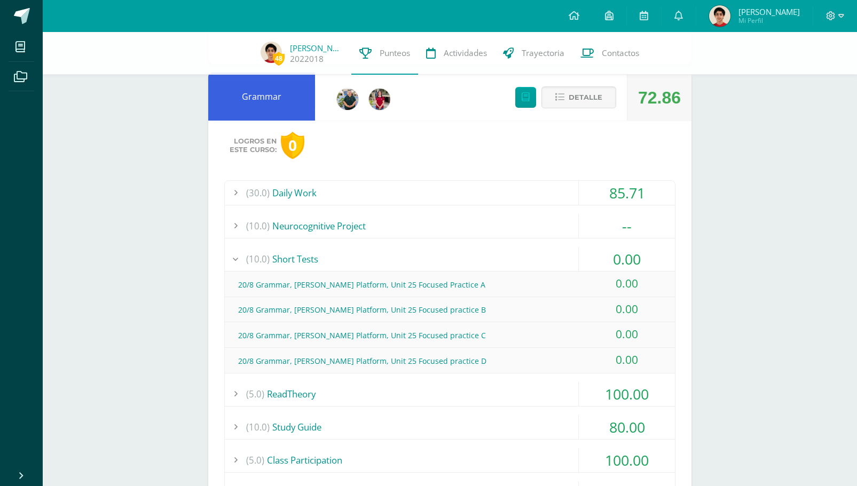
click at [511, 251] on div "(10.0) Short Tests" at bounding box center [450, 259] width 450 height 24
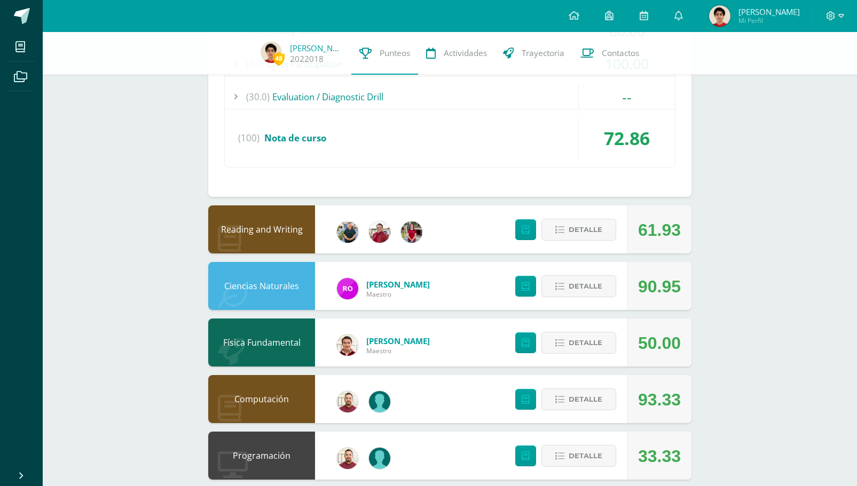
scroll to position [2150, 0]
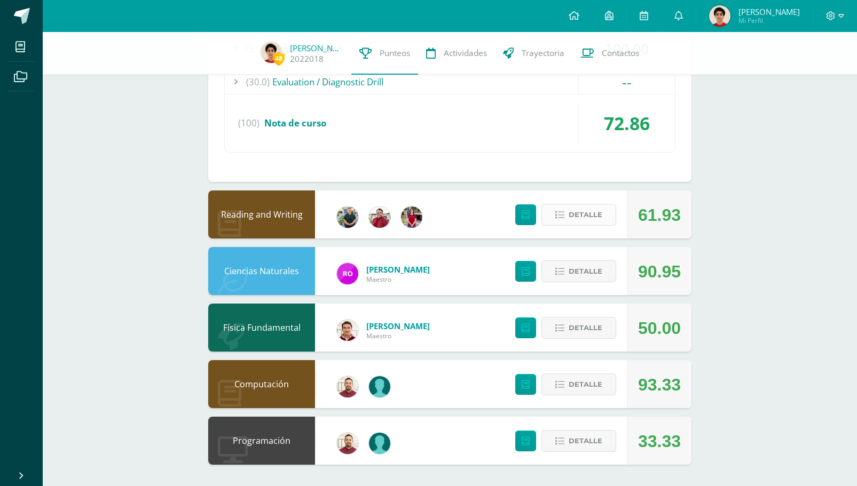
click at [585, 219] on span "Detalle" at bounding box center [586, 215] width 34 height 20
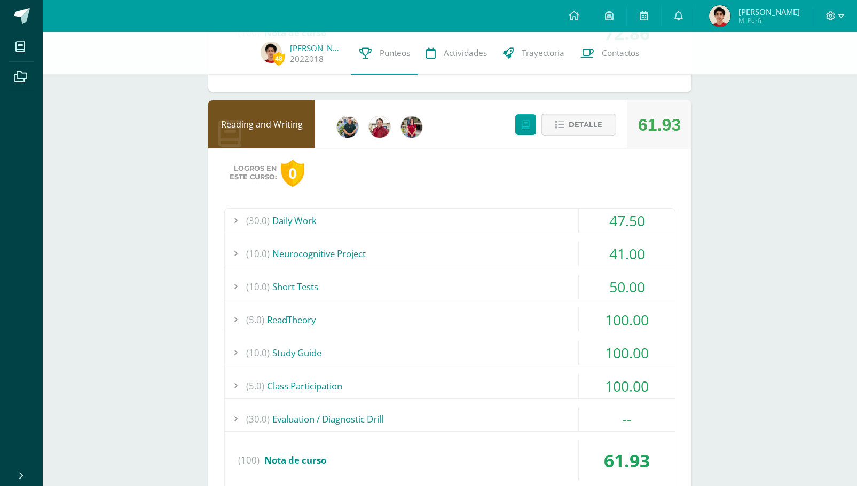
scroll to position [2245, 0]
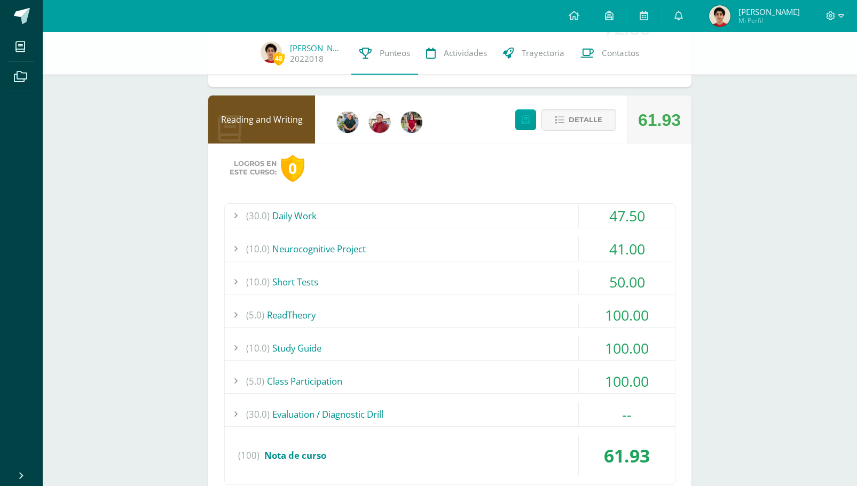
click at [477, 212] on div "(30.0) Daily Work" at bounding box center [450, 216] width 450 height 24
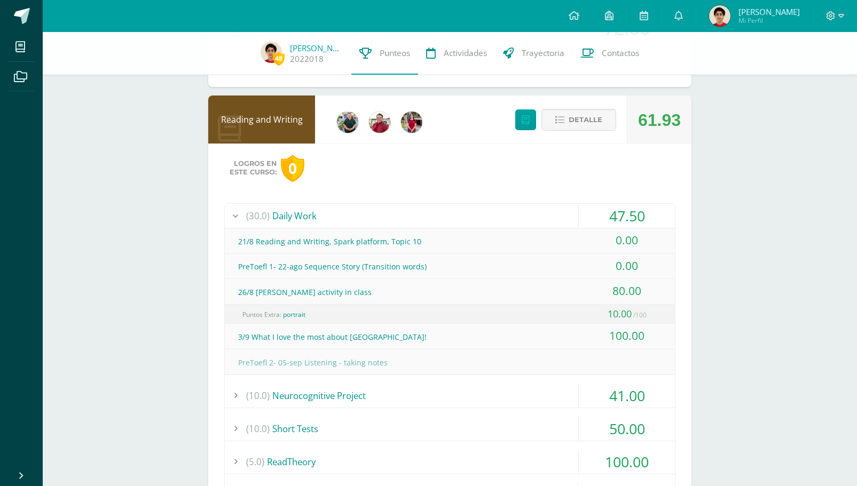
click at [477, 212] on div "(30.0) Daily Work" at bounding box center [450, 216] width 450 height 24
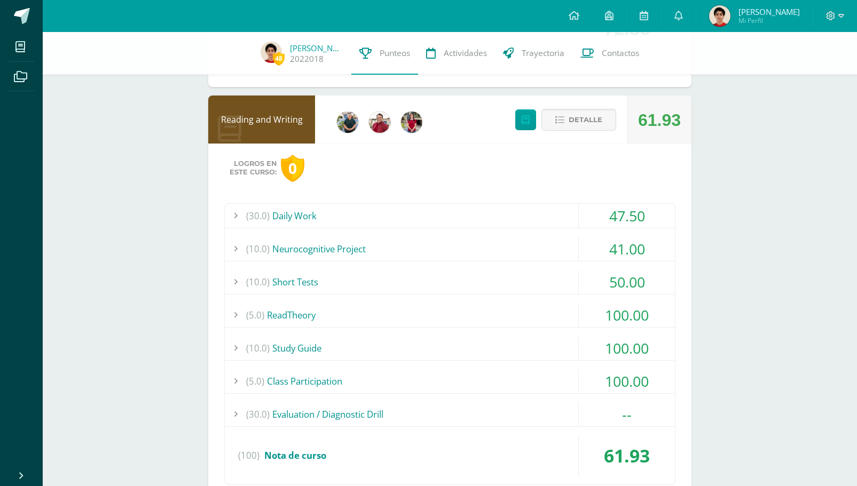
click at [453, 256] on div "(10.0) Neurocognitive Project" at bounding box center [450, 249] width 450 height 24
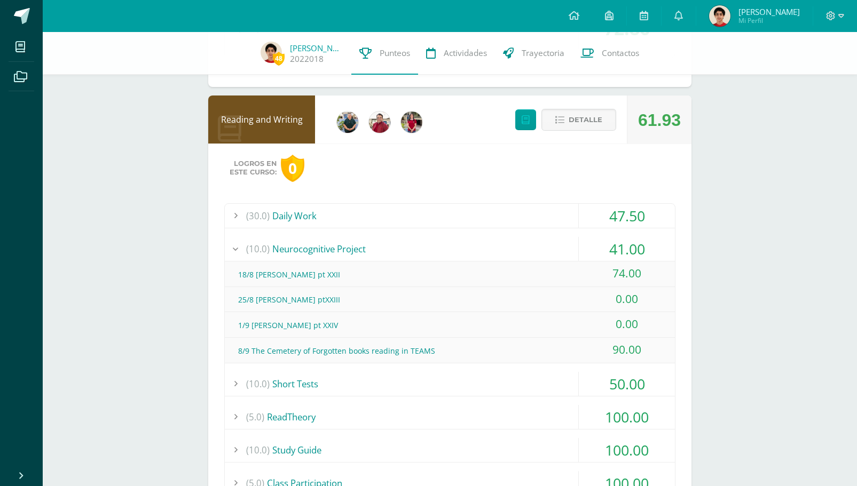
click at [453, 256] on div "(10.0) Neurocognitive Project" at bounding box center [450, 249] width 450 height 24
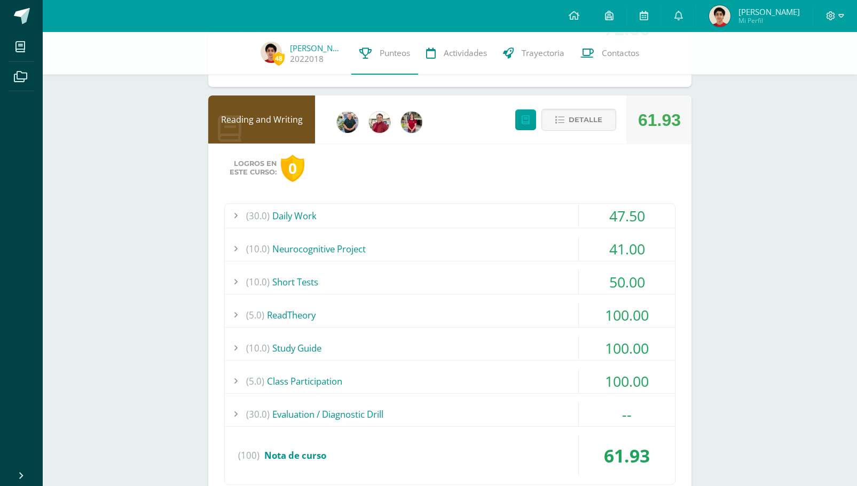
click at [436, 278] on div "(10.0) Short Tests" at bounding box center [450, 282] width 450 height 24
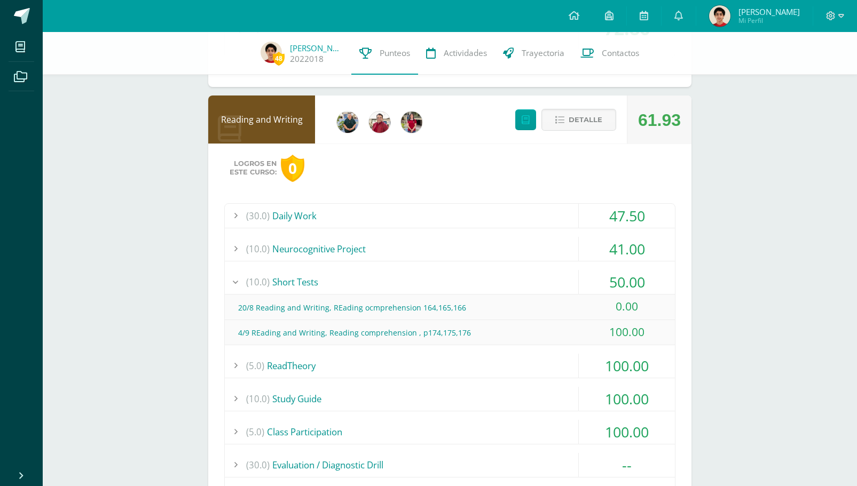
click at [436, 278] on div "(10.0) Short Tests" at bounding box center [450, 282] width 450 height 24
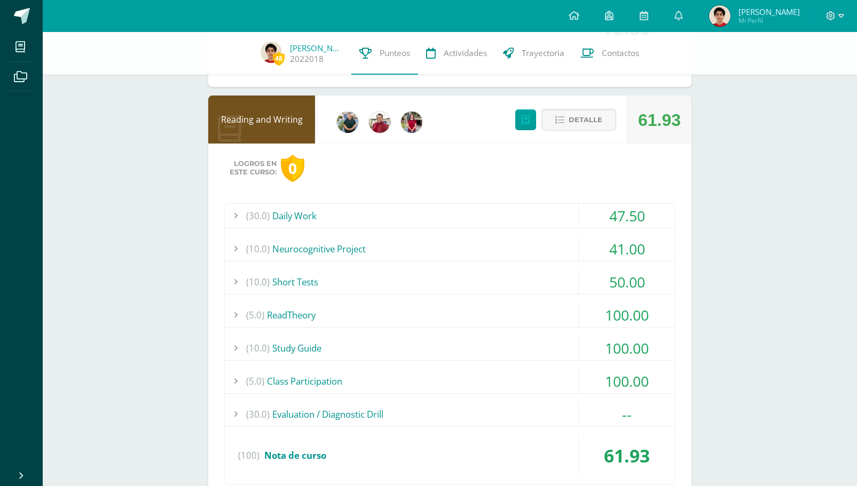
click at [421, 320] on div "(5.0) ReadTheory" at bounding box center [450, 315] width 450 height 24
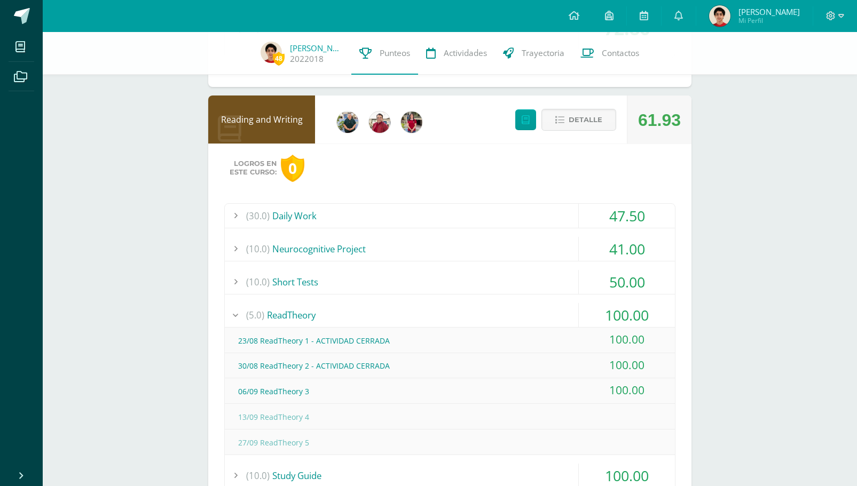
click at [421, 320] on div "(5.0) ReadTheory" at bounding box center [450, 315] width 450 height 24
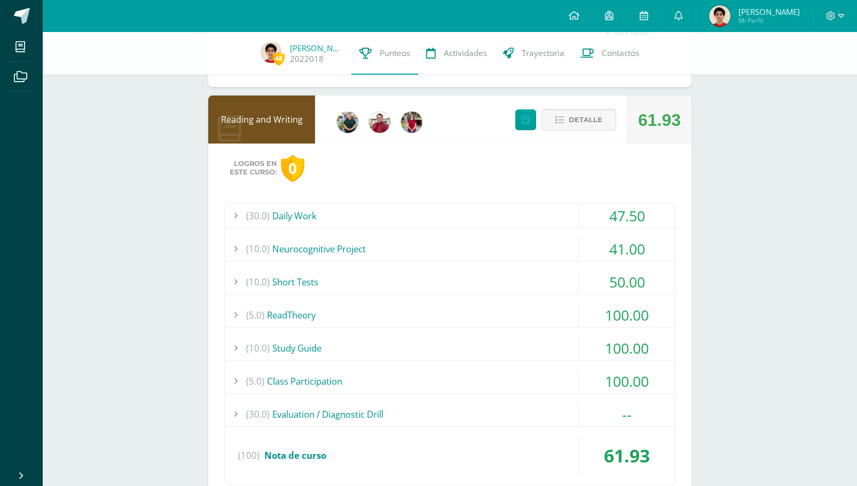
click at [400, 344] on div "(10.0) Study Guide" at bounding box center [450, 348] width 450 height 24
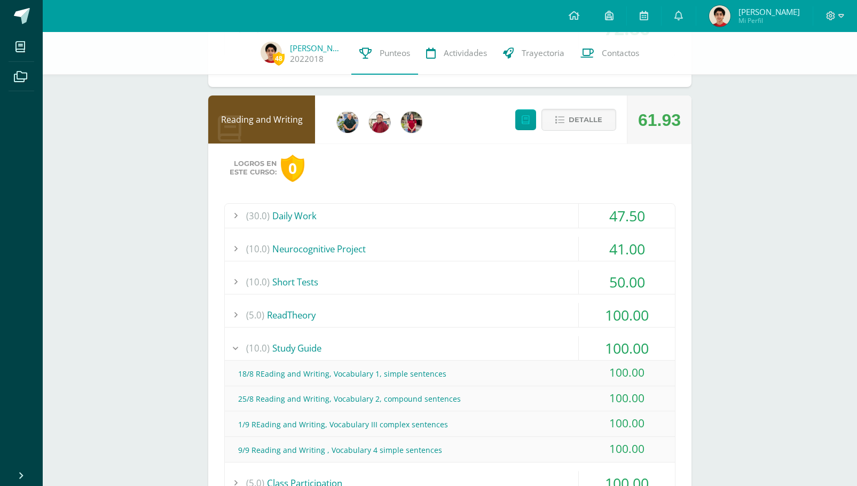
click at [400, 344] on div "(10.0) Study Guide" at bounding box center [450, 348] width 450 height 24
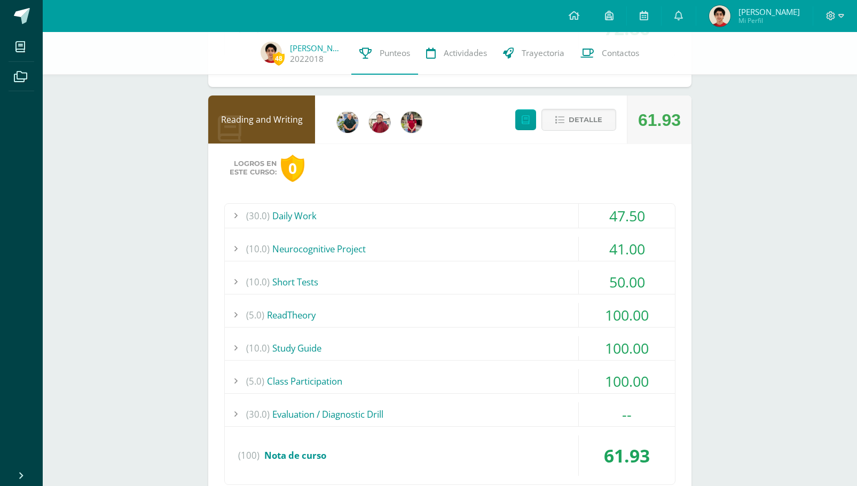
click at [377, 383] on div "(5.0) Class Participation" at bounding box center [450, 381] width 450 height 24
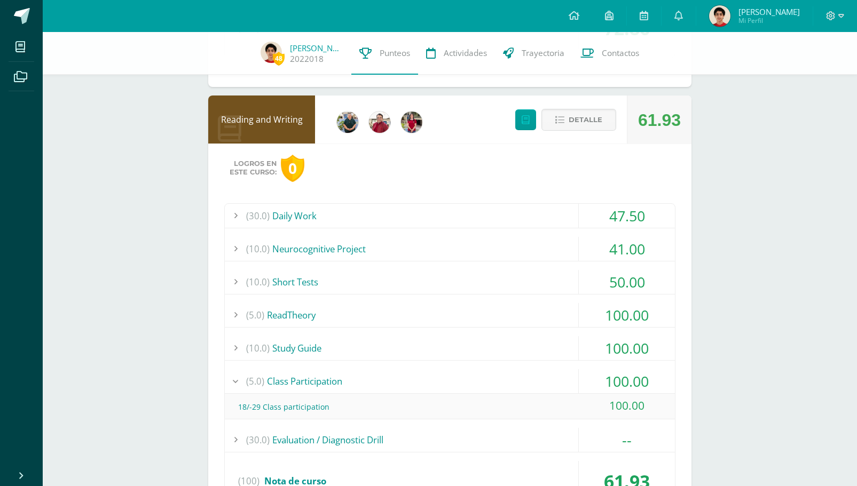
click at [377, 383] on div "(5.0) Class Participation" at bounding box center [450, 381] width 450 height 24
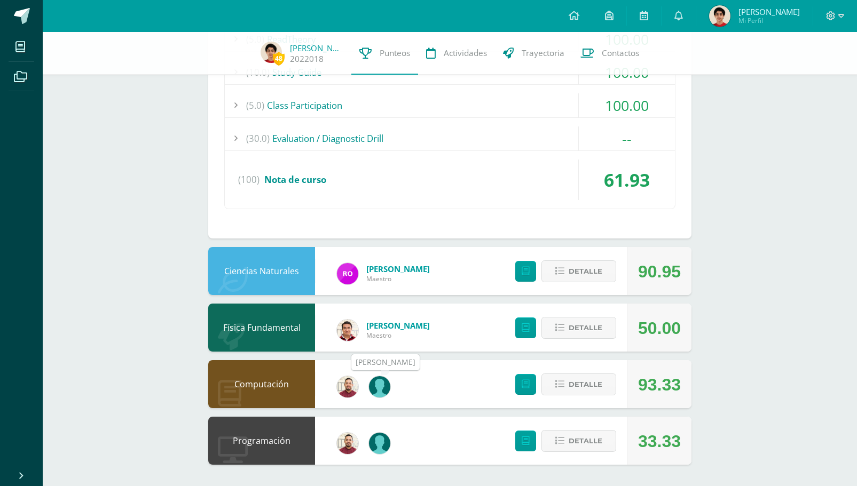
scroll to position [2520, 0]
click at [589, 270] on span "Detalle" at bounding box center [586, 272] width 34 height 20
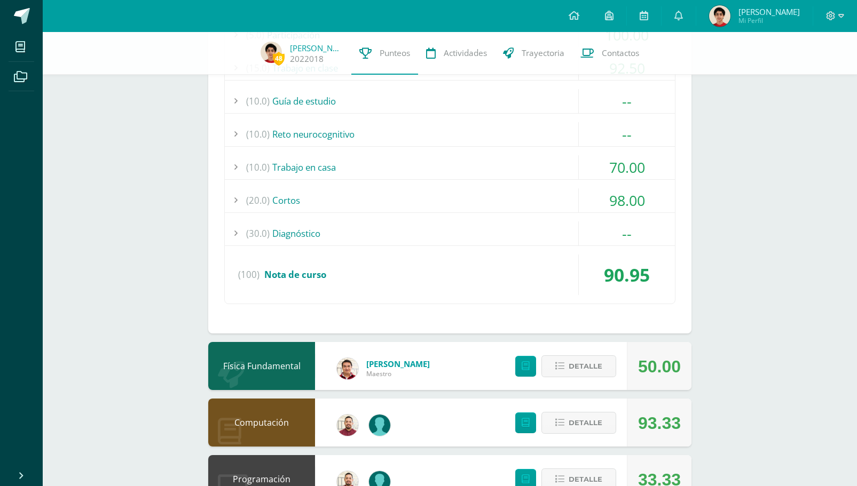
scroll to position [2892, 0]
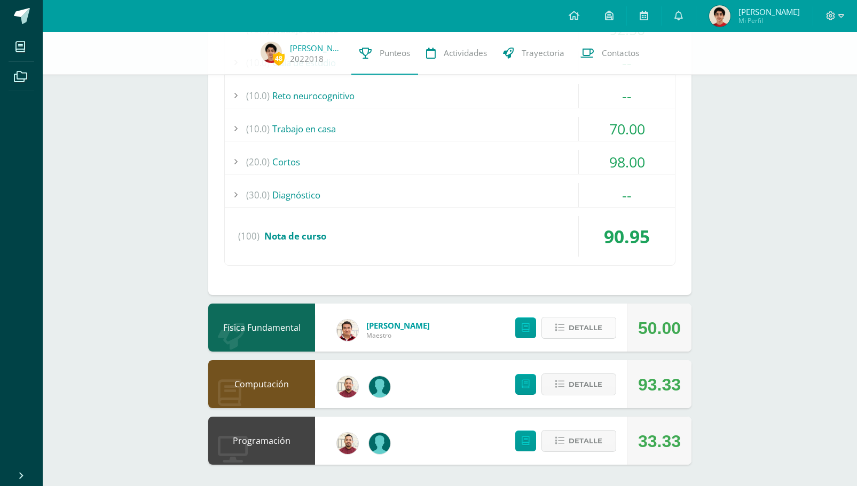
click at [574, 332] on span "Detalle" at bounding box center [586, 328] width 34 height 20
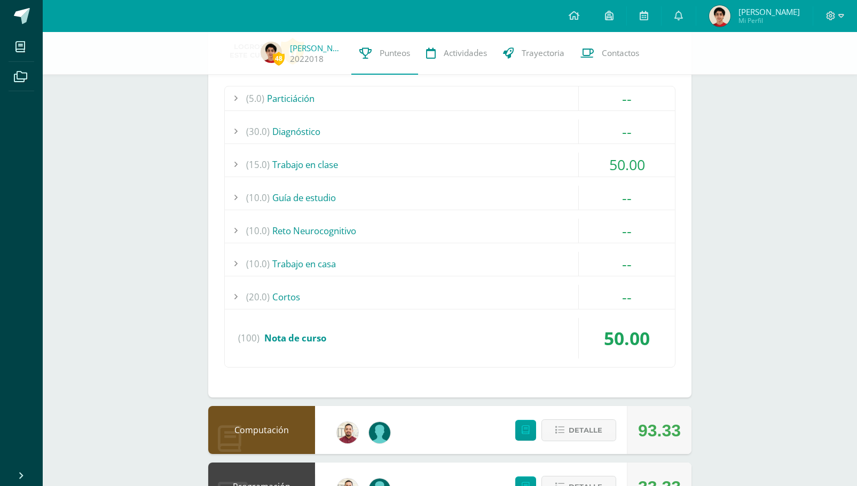
scroll to position [3235, 0]
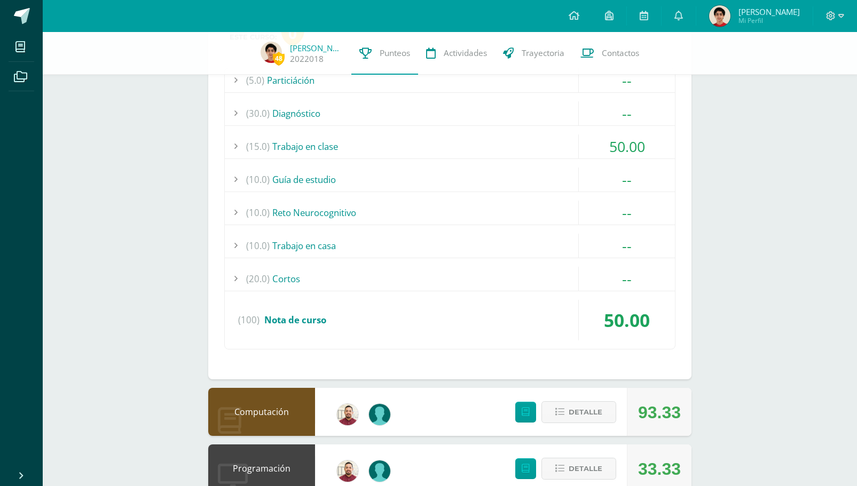
click at [433, 137] on div "(15.0) Trabajo en clase" at bounding box center [450, 147] width 450 height 24
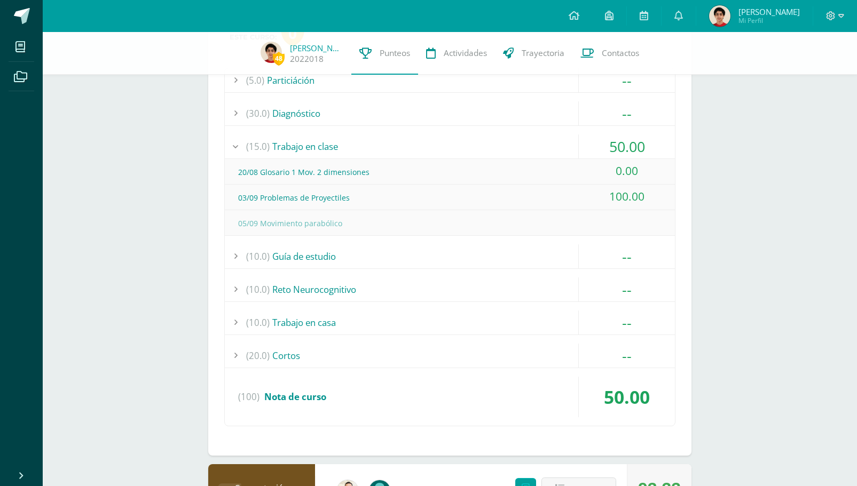
drag, startPoint x: 374, startPoint y: 171, endPoint x: 240, endPoint y: 167, distance: 134.1
click at [240, 167] on div "20/08 Glosario 1 Mov. 2 dimensiones" at bounding box center [450, 172] width 450 height 24
click at [499, 316] on div "(10.0) Trabajo en casa" at bounding box center [450, 323] width 450 height 24
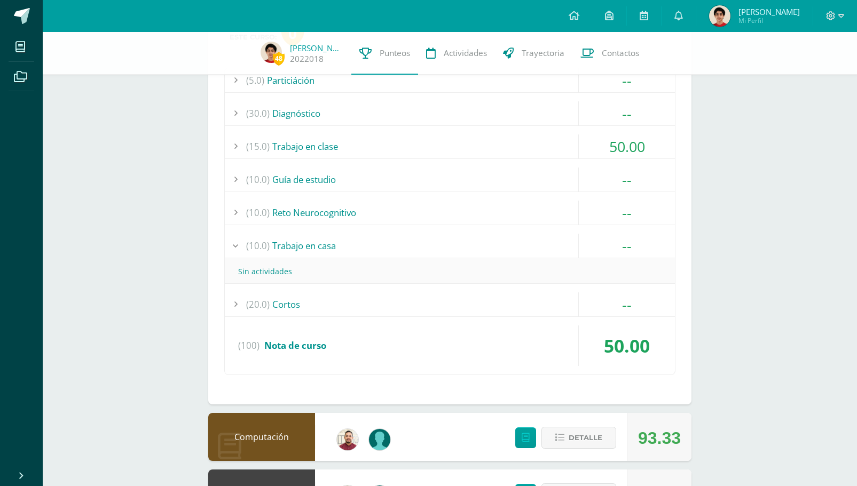
scroll to position [3288, 0]
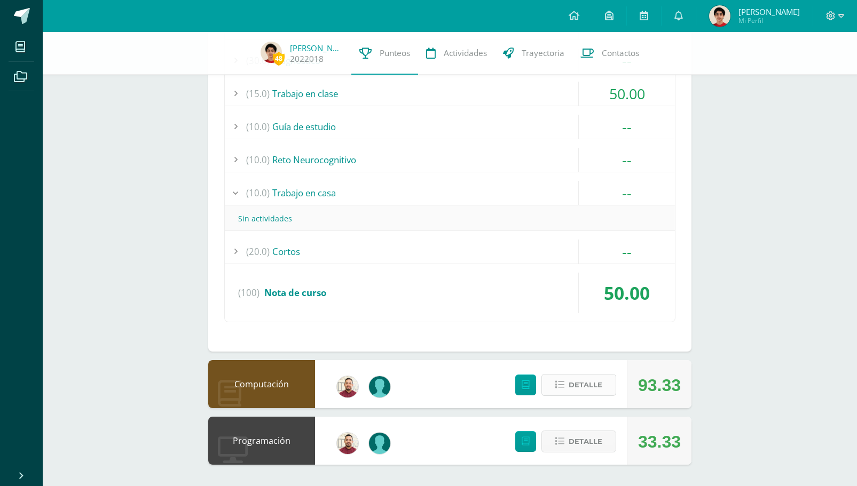
click at [585, 383] on span "Detalle" at bounding box center [586, 385] width 34 height 20
